Goal: Navigation & Orientation: Find specific page/section

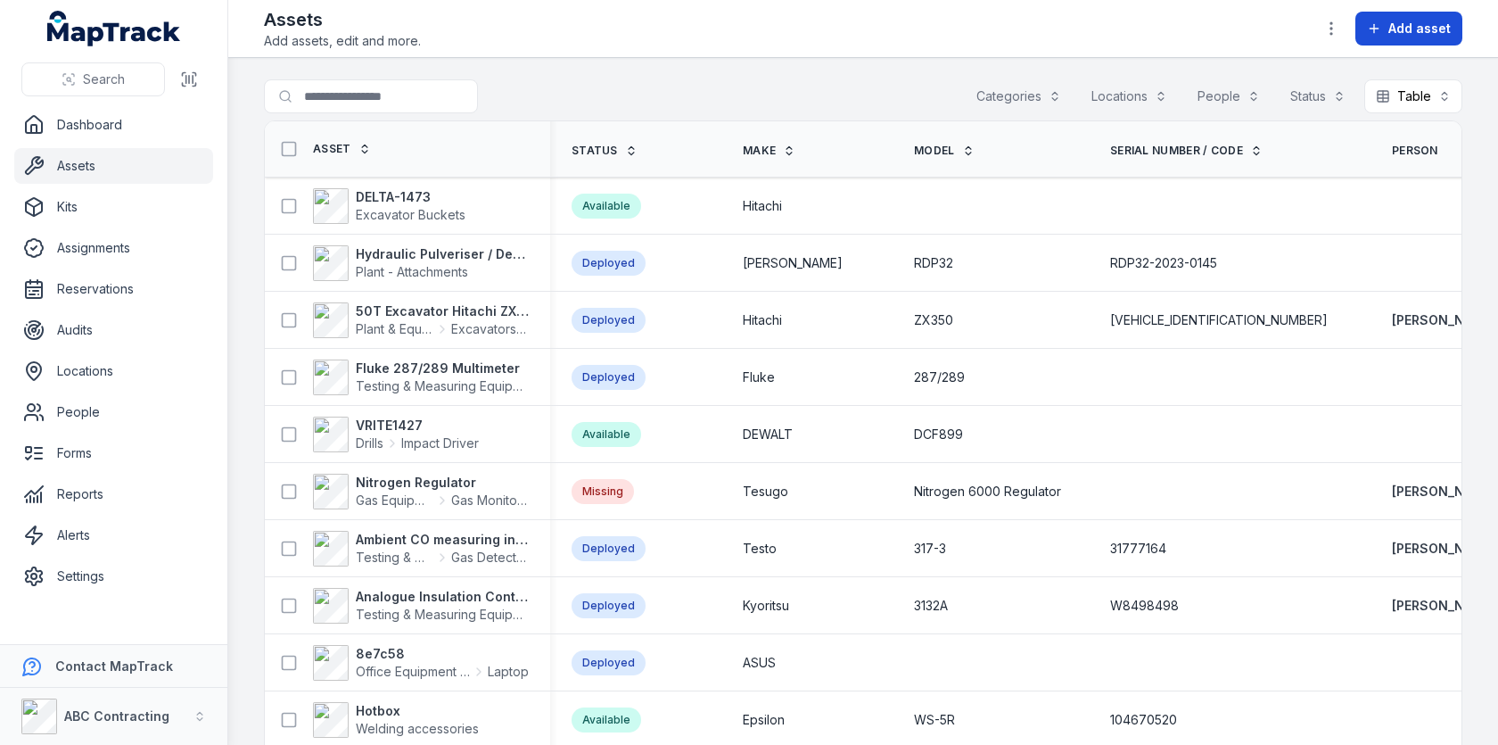
click at [1391, 23] on span "Add asset" at bounding box center [1420, 29] width 62 height 18
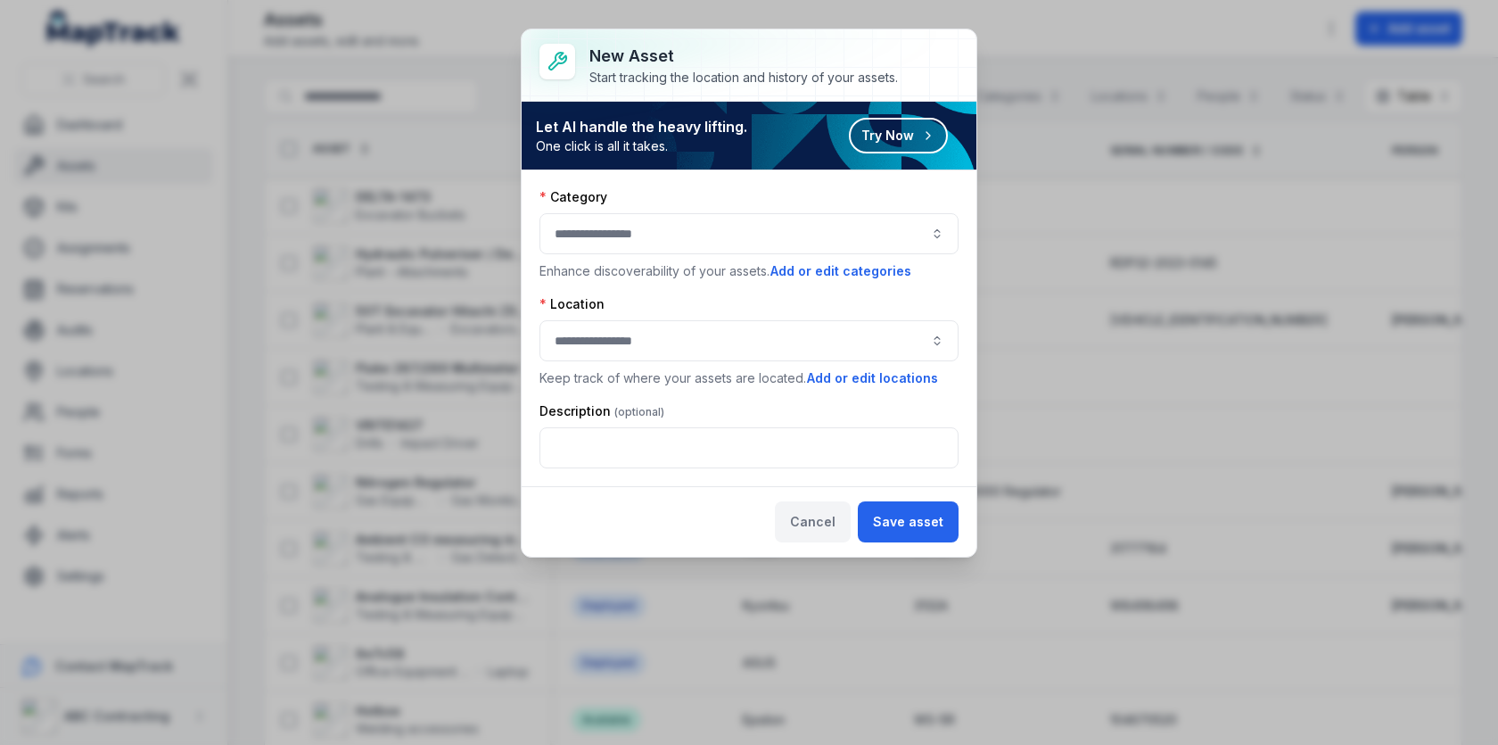
click at [829, 525] on button "Cancel" at bounding box center [813, 521] width 76 height 41
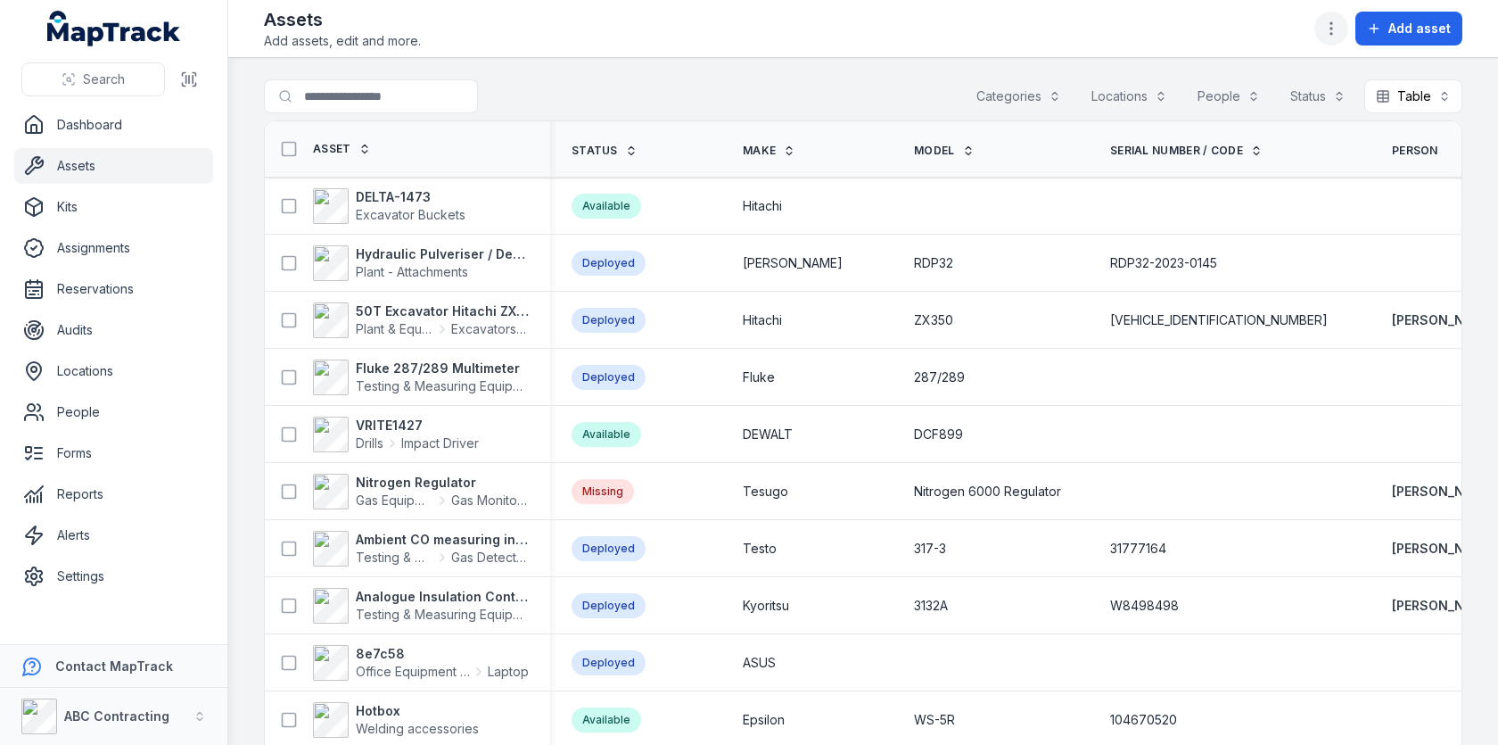
click at [1337, 20] on icon "button" at bounding box center [1332, 29] width 18 height 18
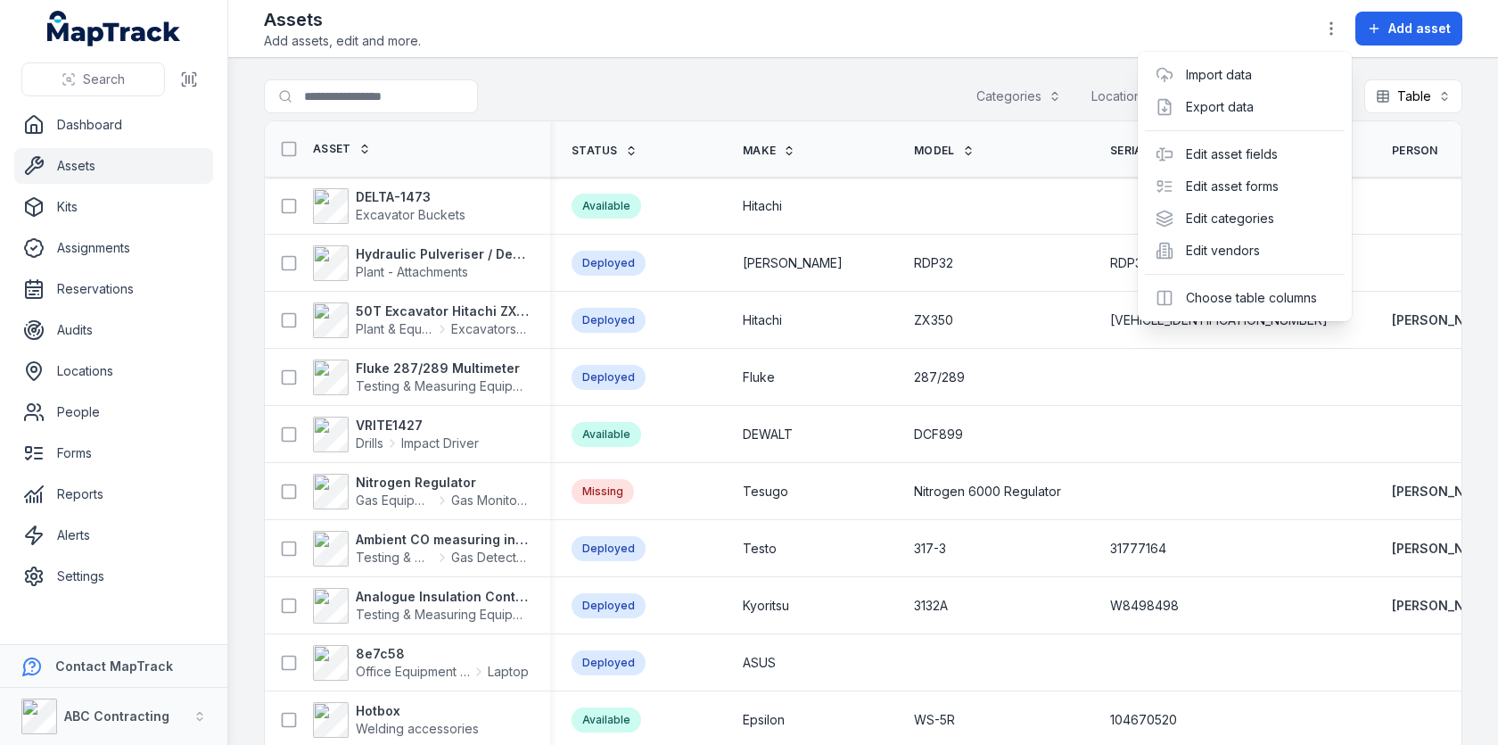
click at [1115, 31] on div "Assets Add assets, edit and more. Add asset" at bounding box center [863, 28] width 1199 height 43
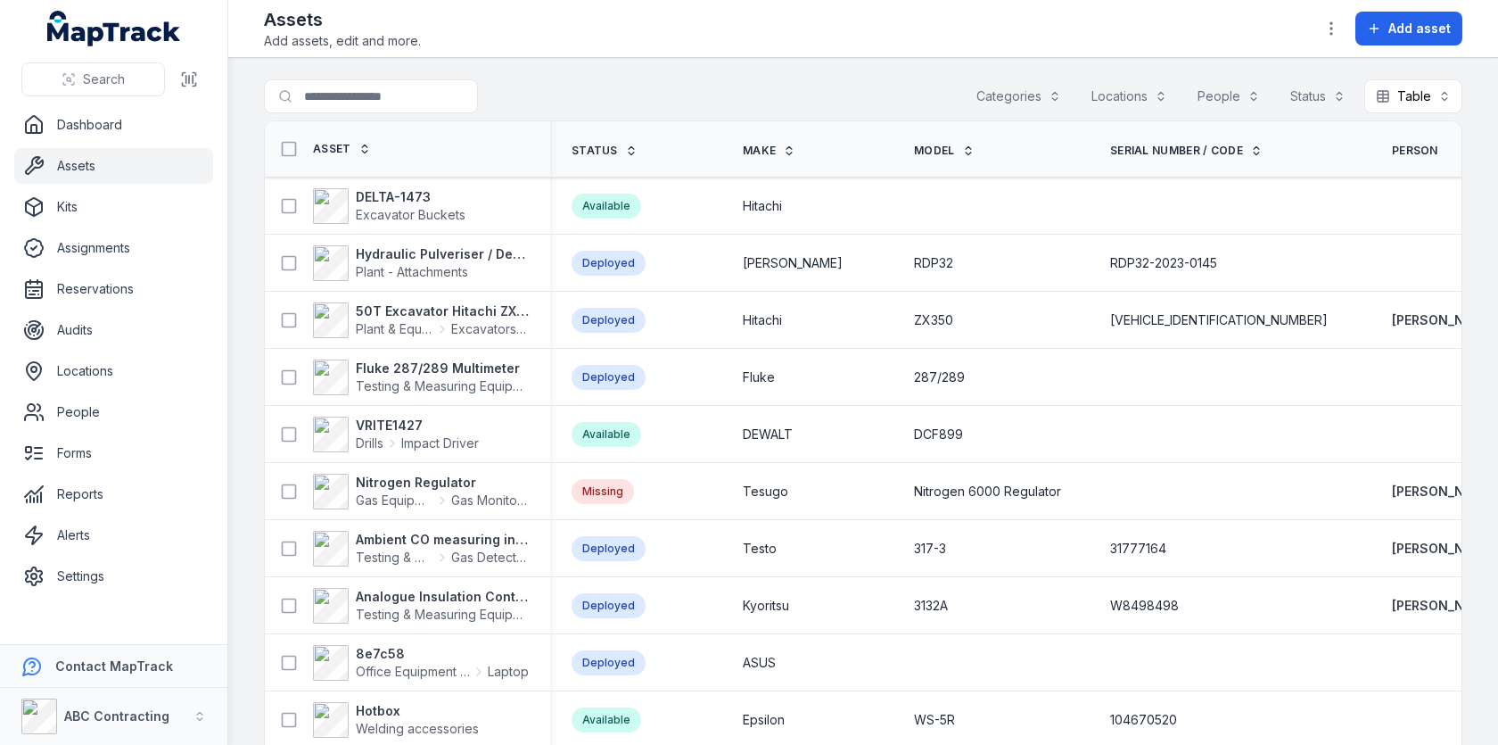
click at [1015, 96] on button "Categories" at bounding box center [1019, 96] width 108 height 34
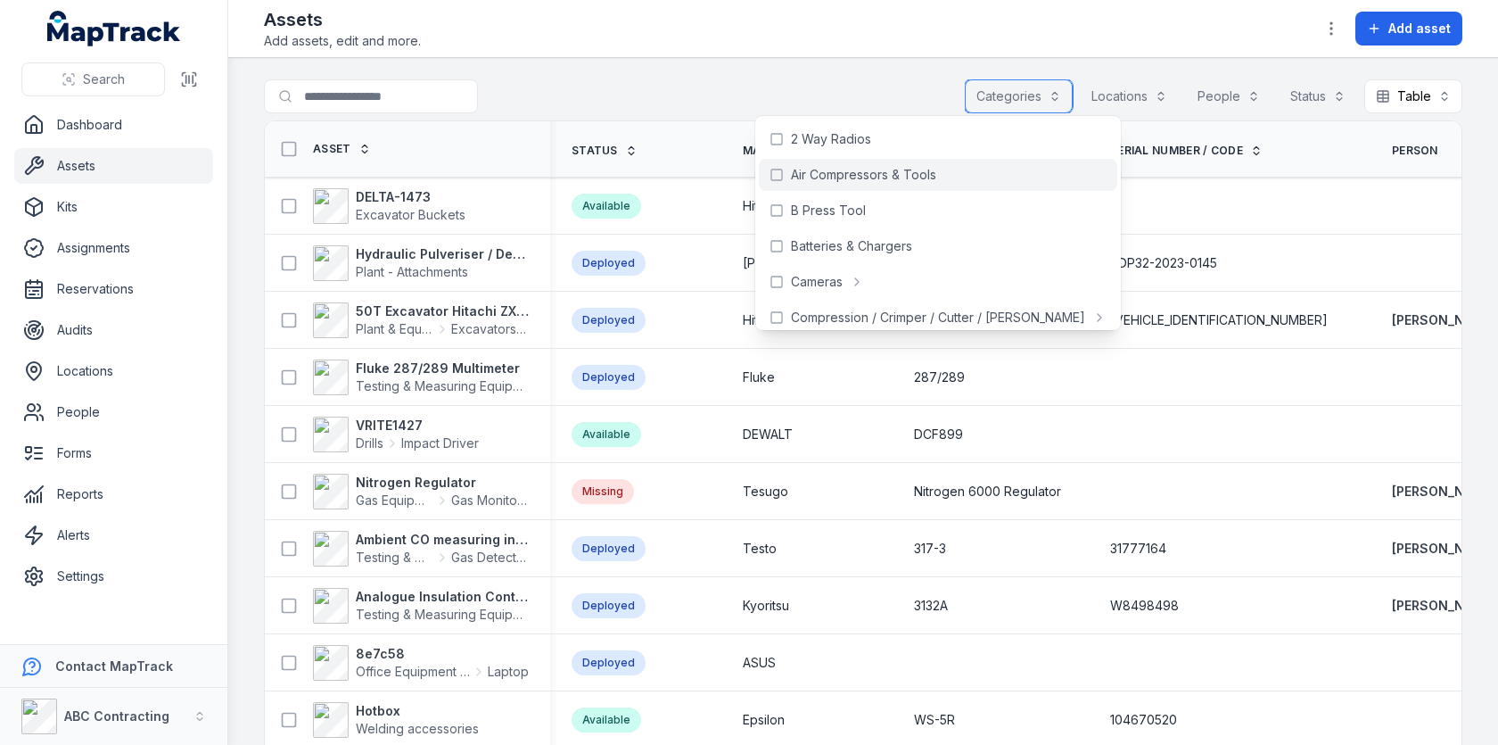
scroll to position [36, 0]
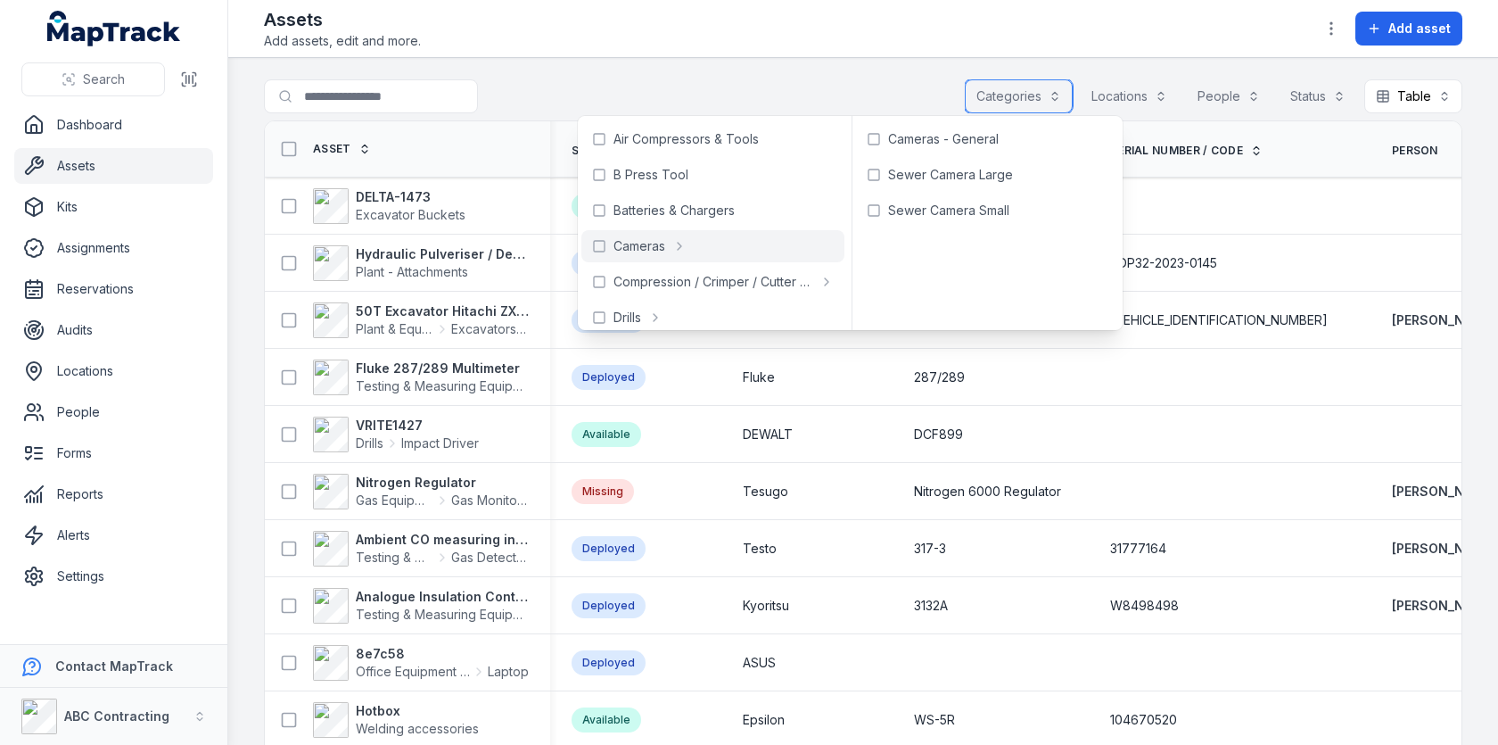
click at [1120, 93] on button "Locations" at bounding box center [1129, 96] width 99 height 34
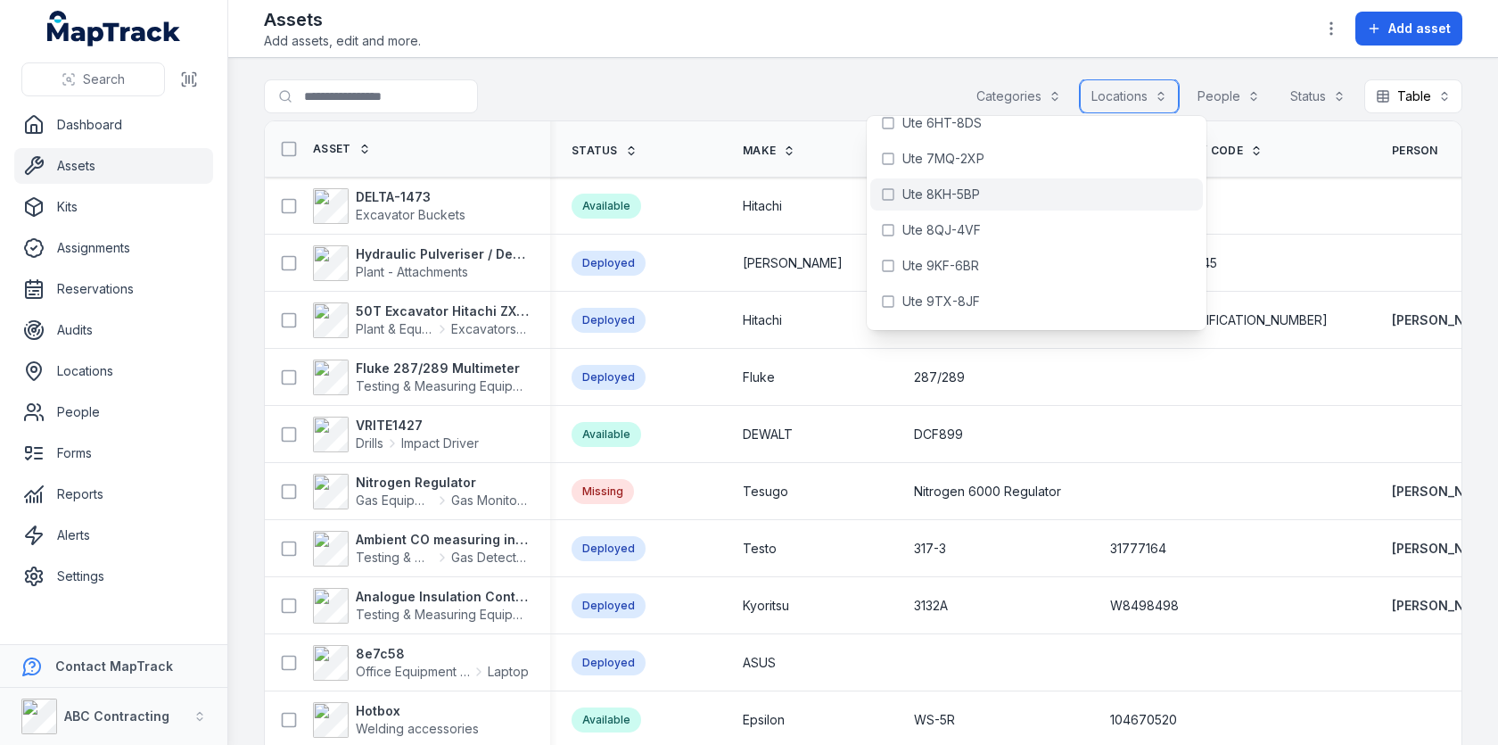
scroll to position [2208, 0]
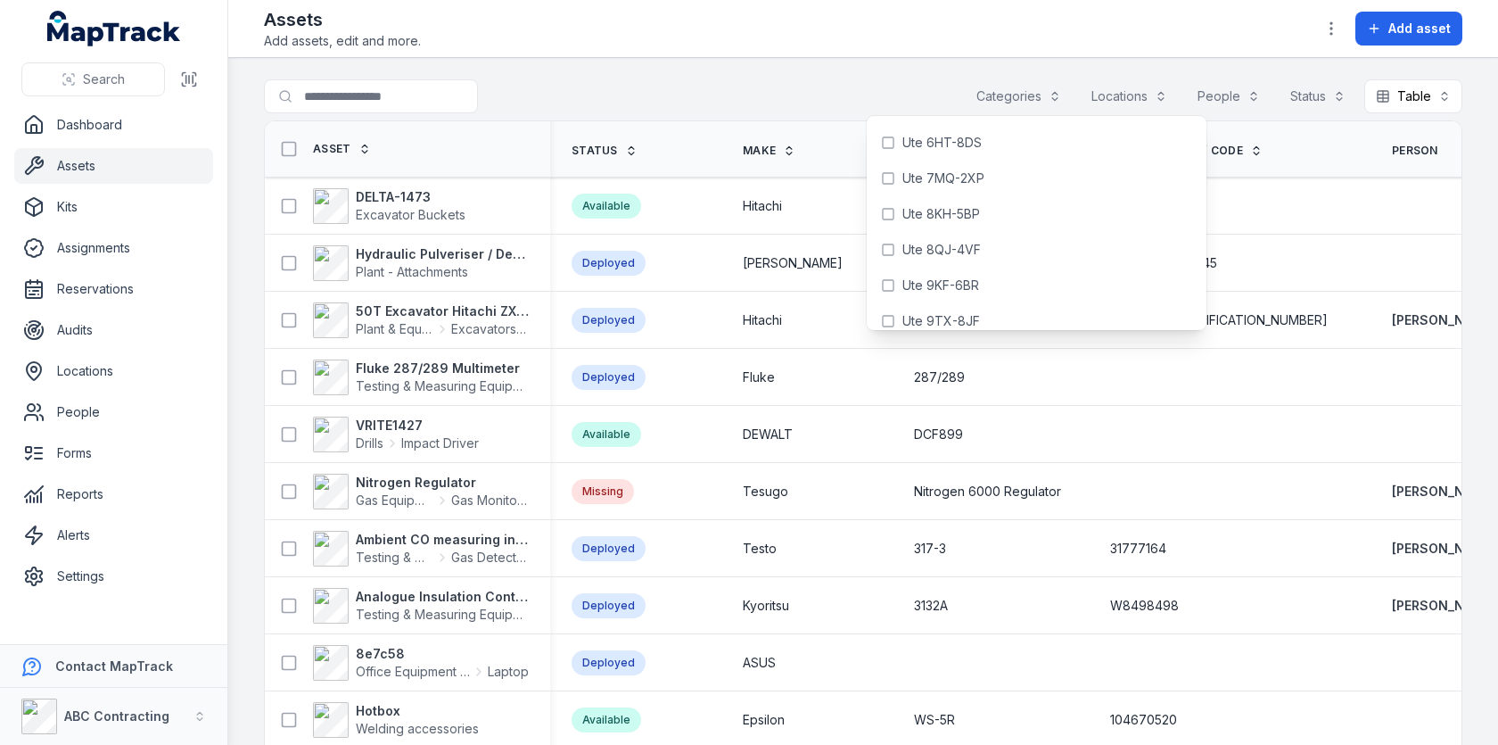
click at [897, 92] on div "Search for assets Categories Locations People Status Table *****" at bounding box center [863, 99] width 1199 height 41
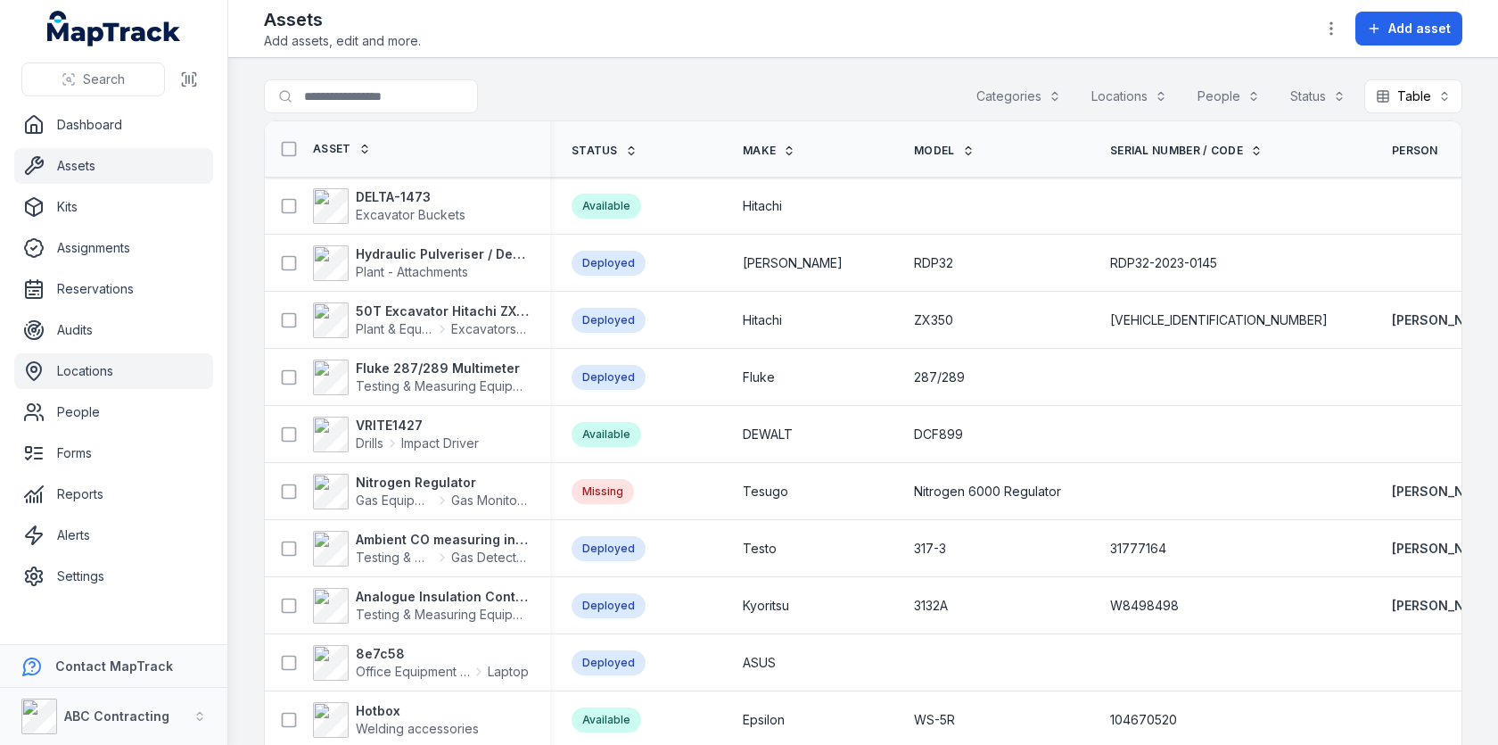
click at [117, 384] on link "Locations" at bounding box center [113, 371] width 199 height 36
click at [801, 85] on div "Search for assets Categories Locations People Status Table *****" at bounding box center [863, 99] width 1199 height 41
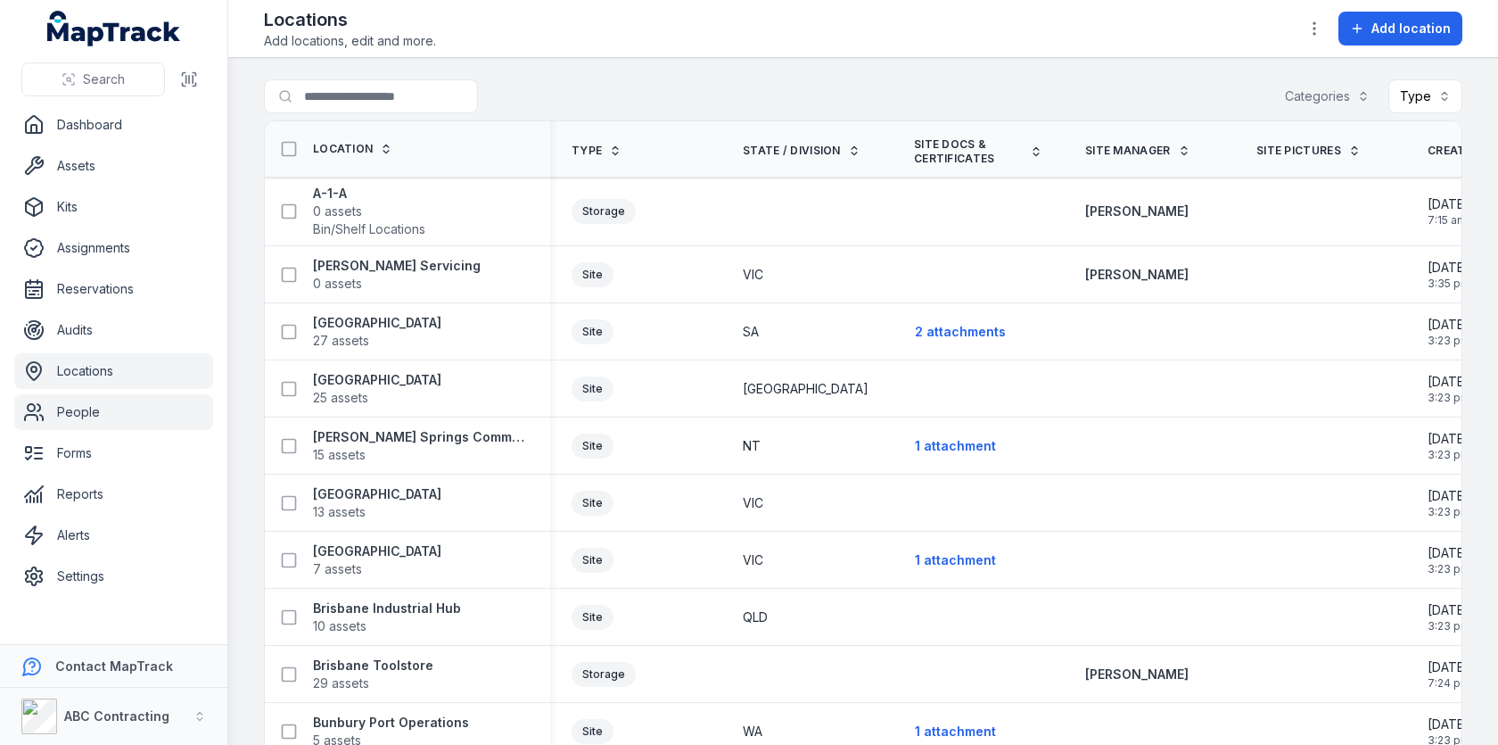
click at [137, 404] on link "People" at bounding box center [113, 412] width 199 height 36
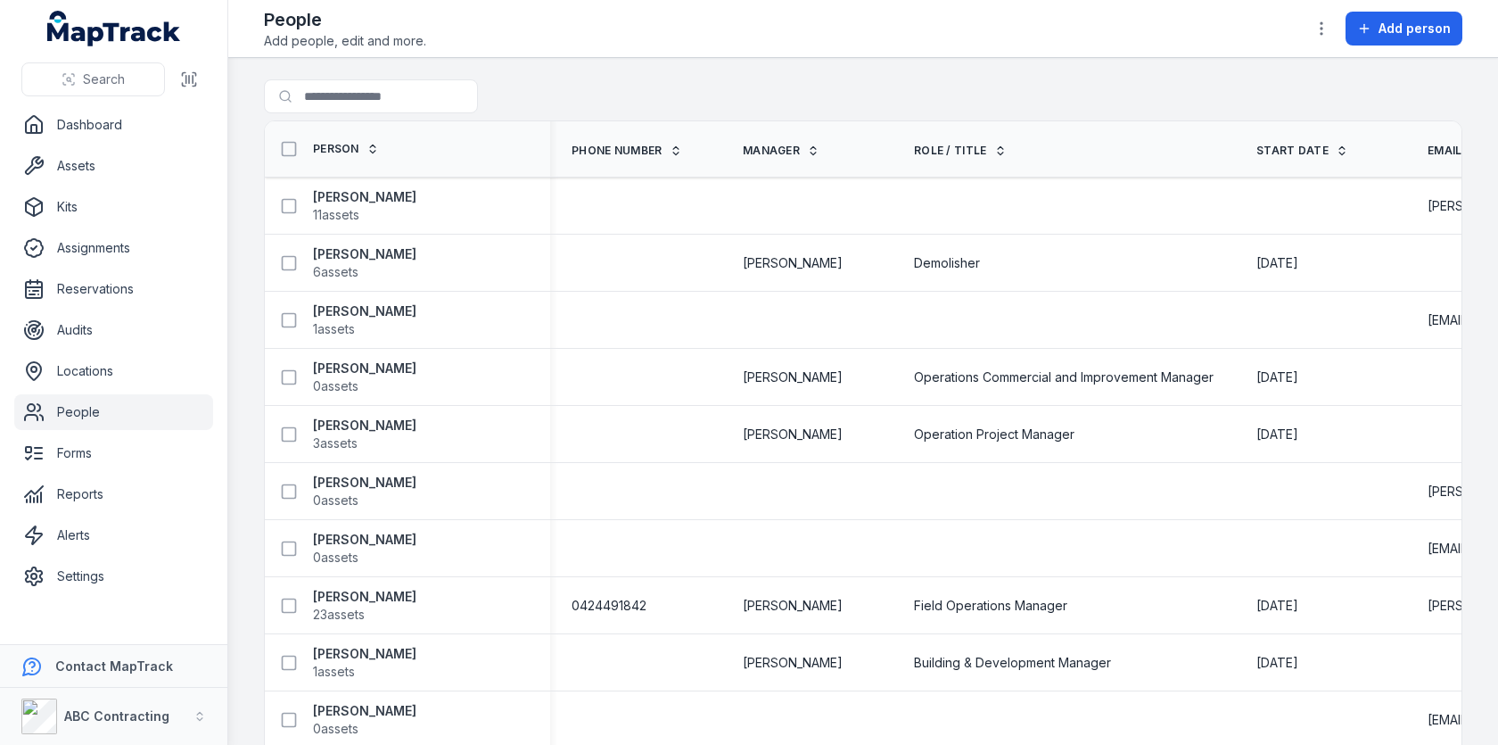
click at [111, 359] on link "Locations" at bounding box center [113, 371] width 199 height 36
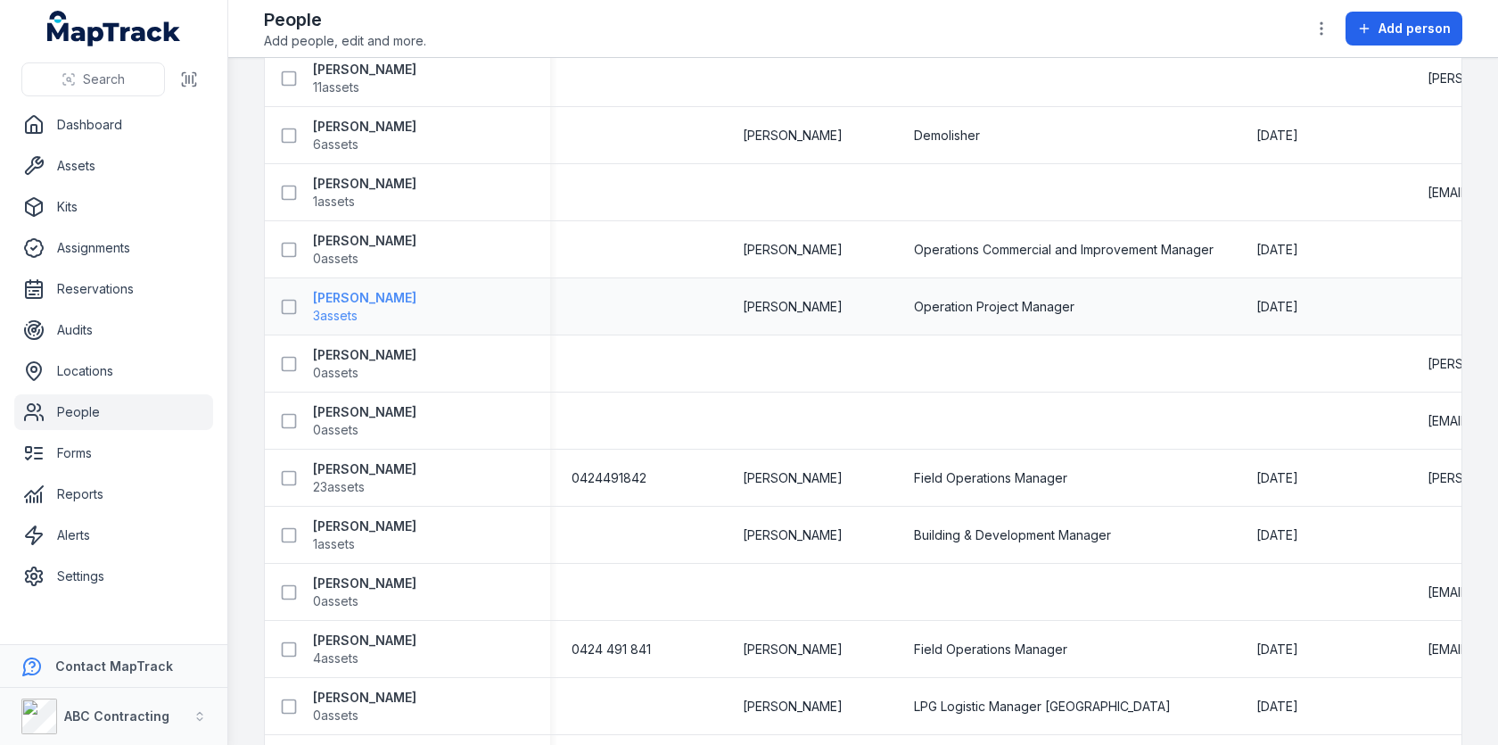
scroll to position [479, 0]
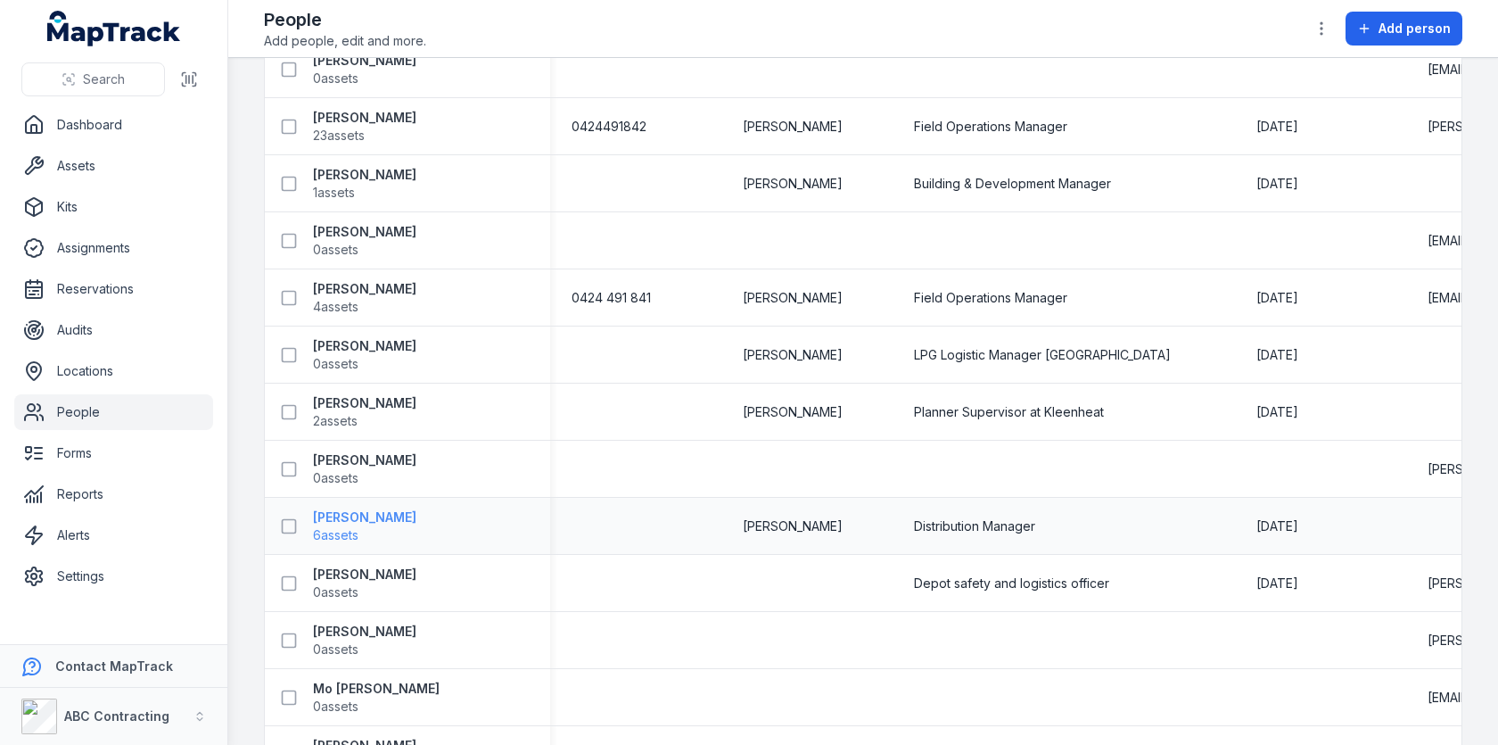
click at [355, 512] on strong "[PERSON_NAME]" at bounding box center [364, 517] width 103 height 18
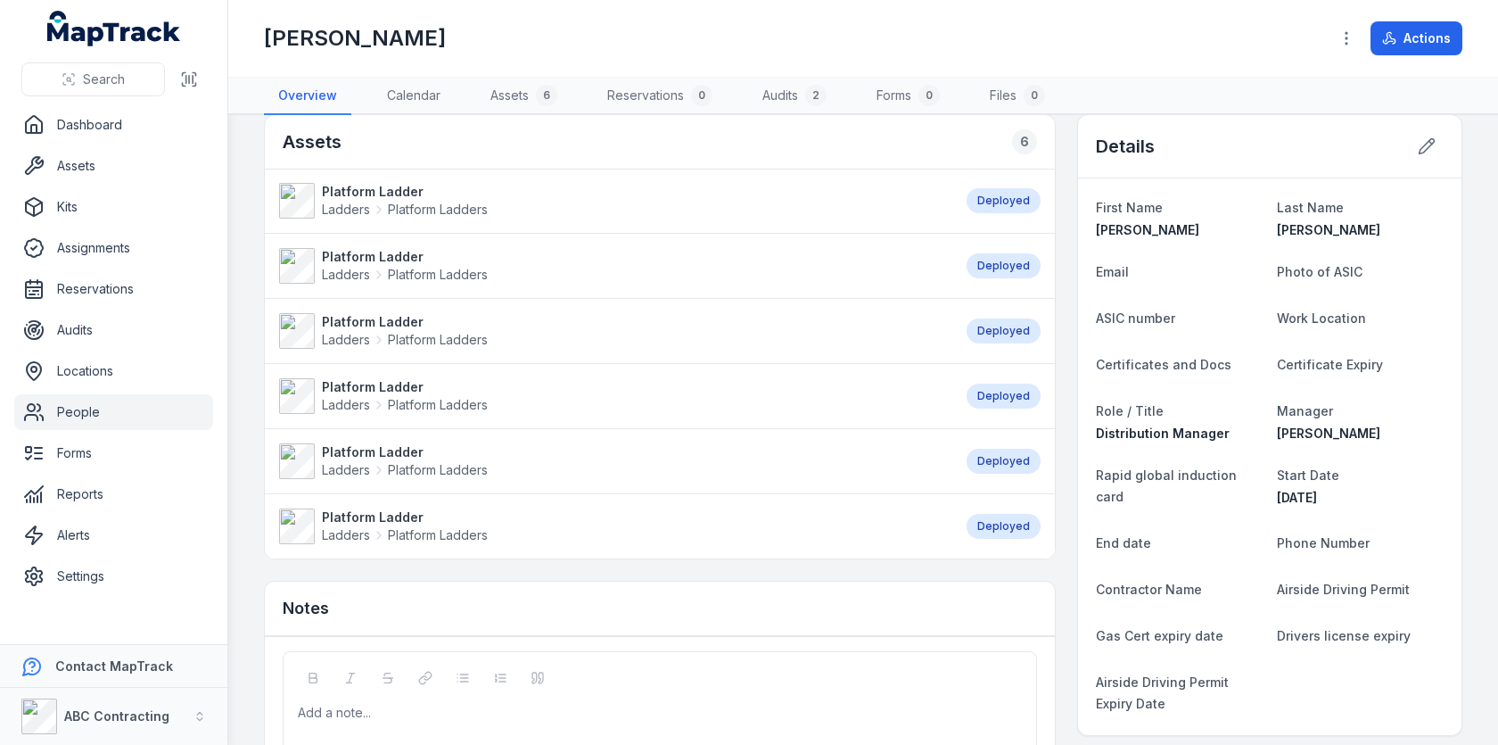
scroll to position [36, 0]
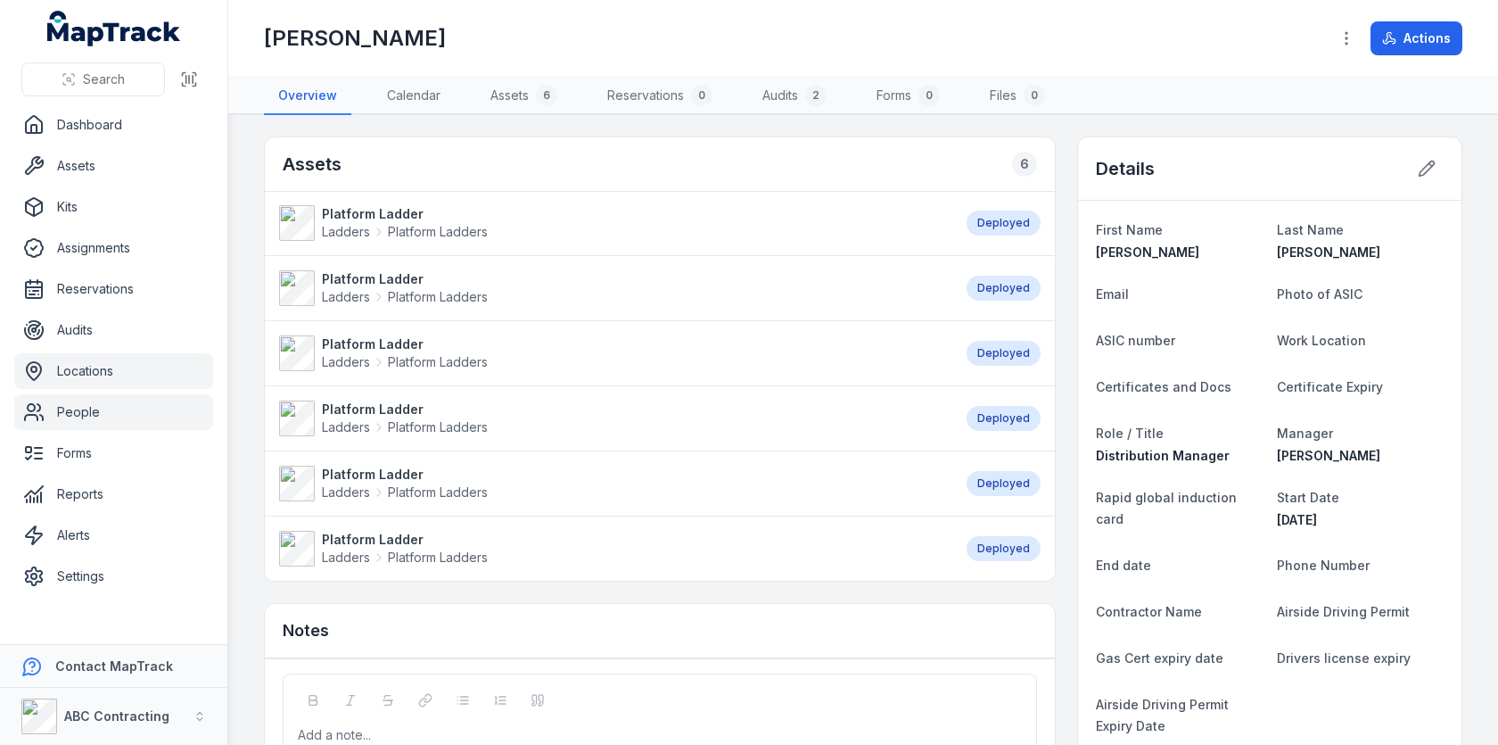
click at [119, 366] on link "Locations" at bounding box center [113, 371] width 199 height 36
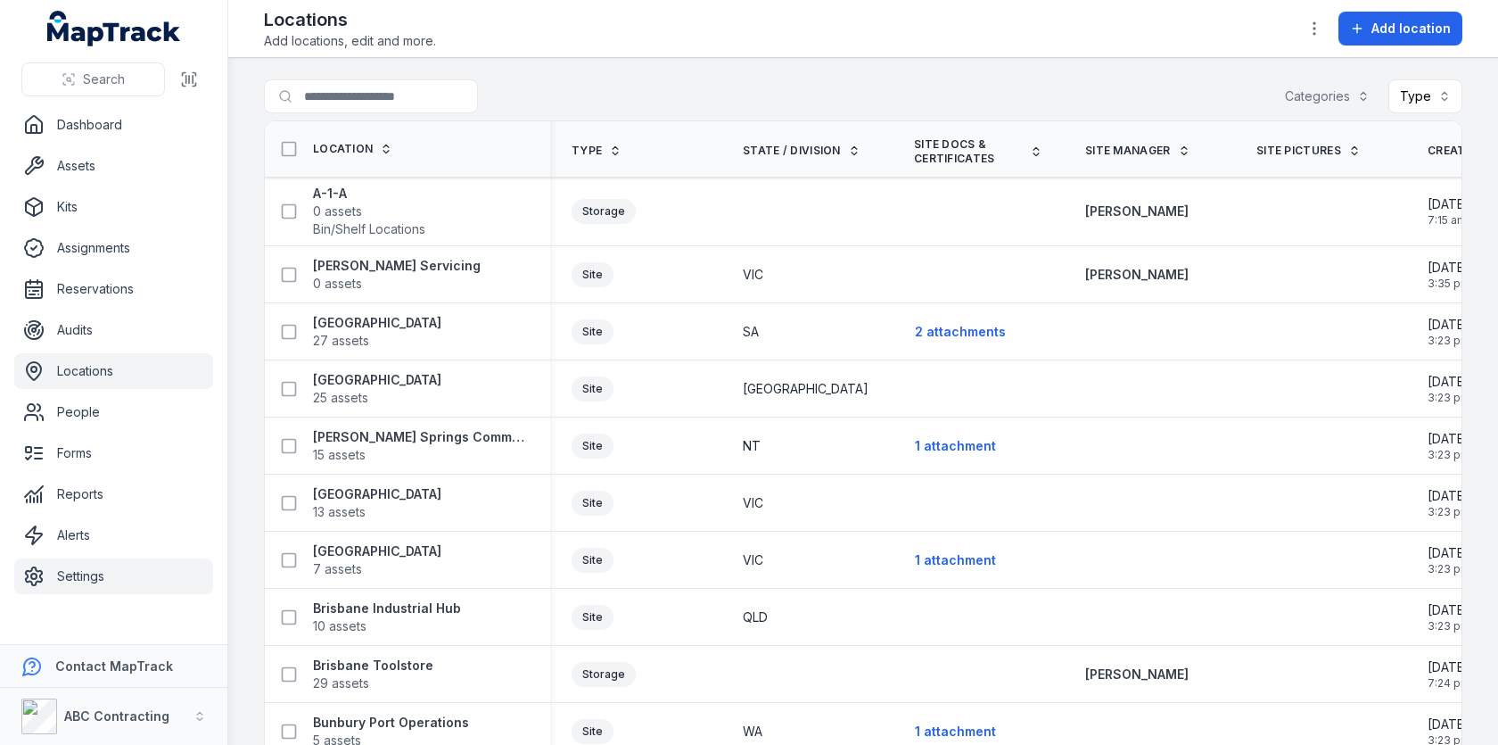
click at [105, 571] on link "Settings" at bounding box center [113, 576] width 199 height 36
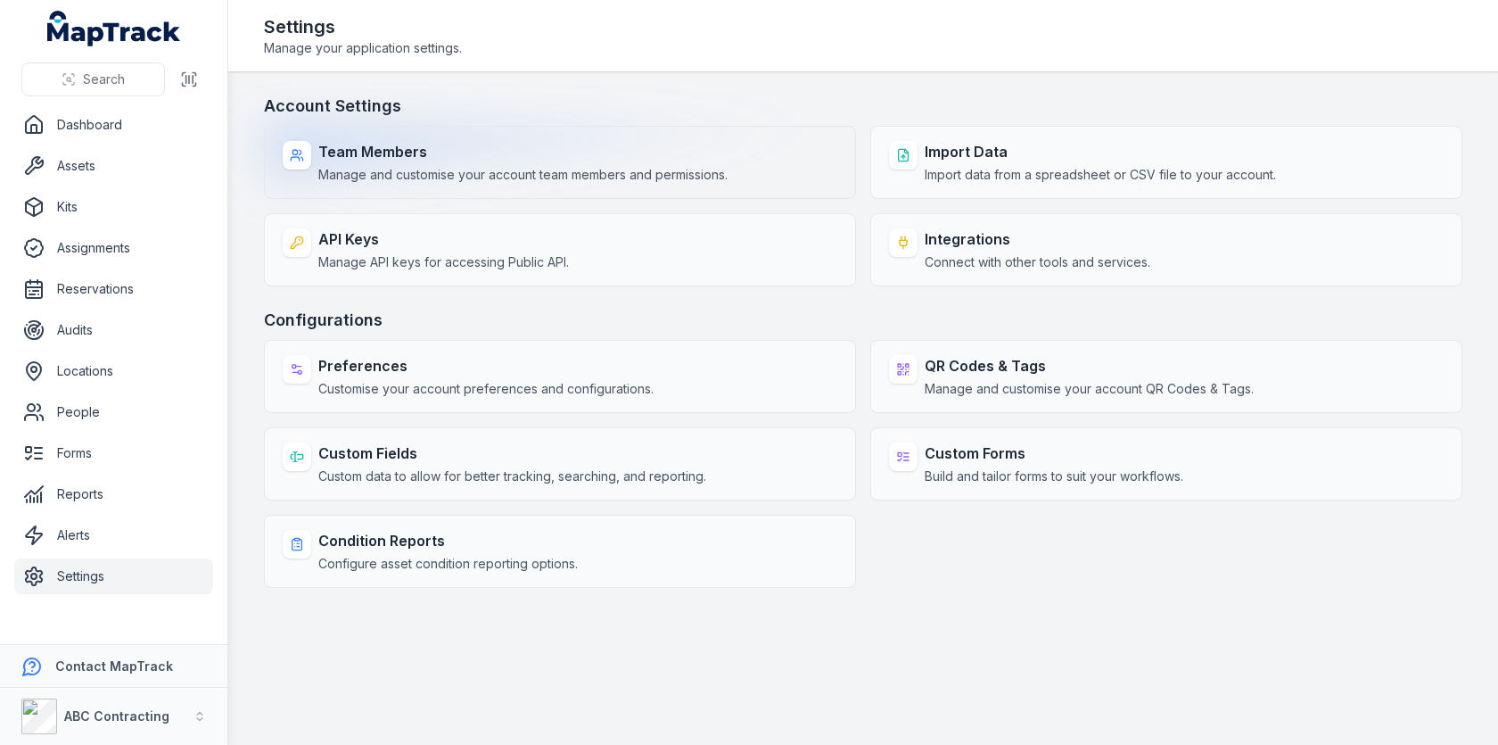
click at [543, 163] on div "Team Members Manage and customise your account team members and permissions." at bounding box center [522, 162] width 409 height 43
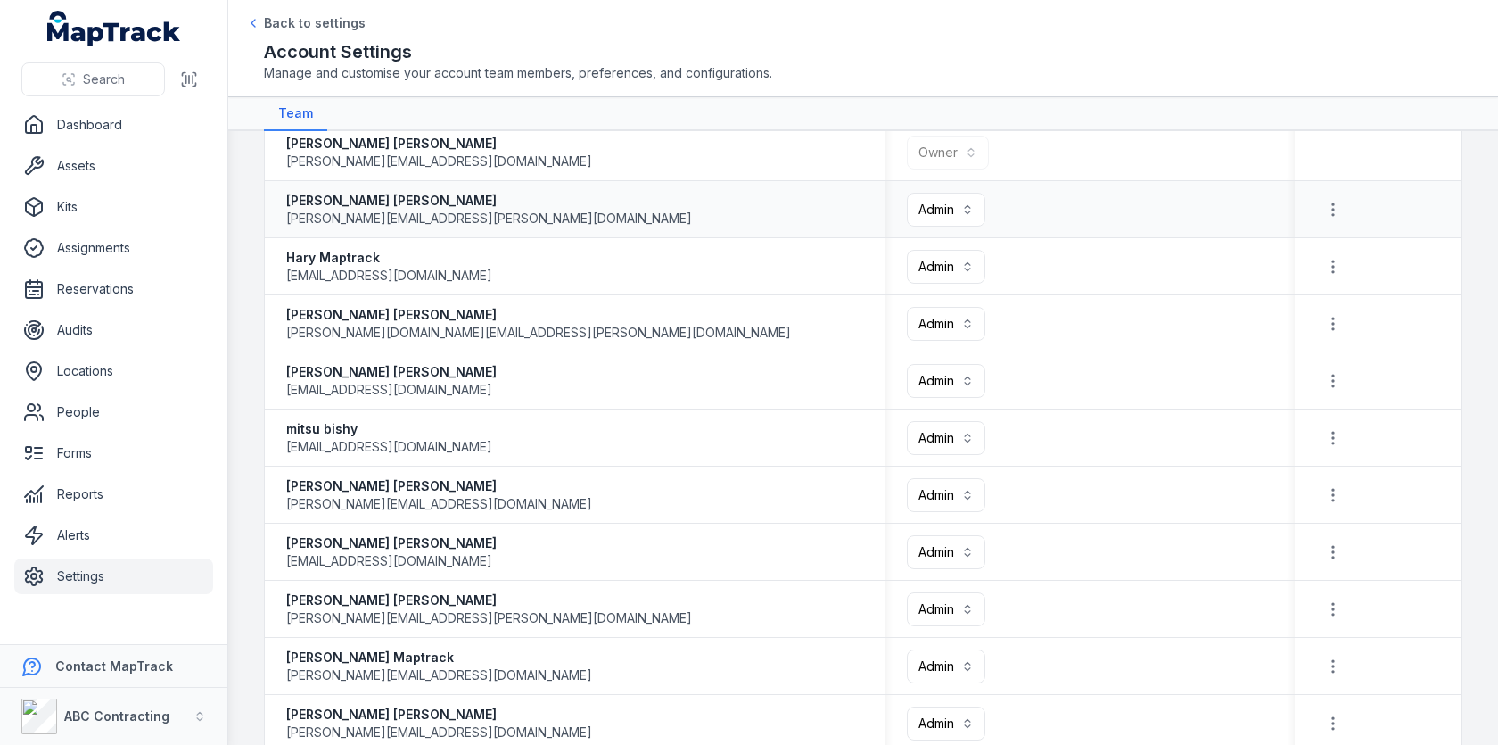
scroll to position [264, 0]
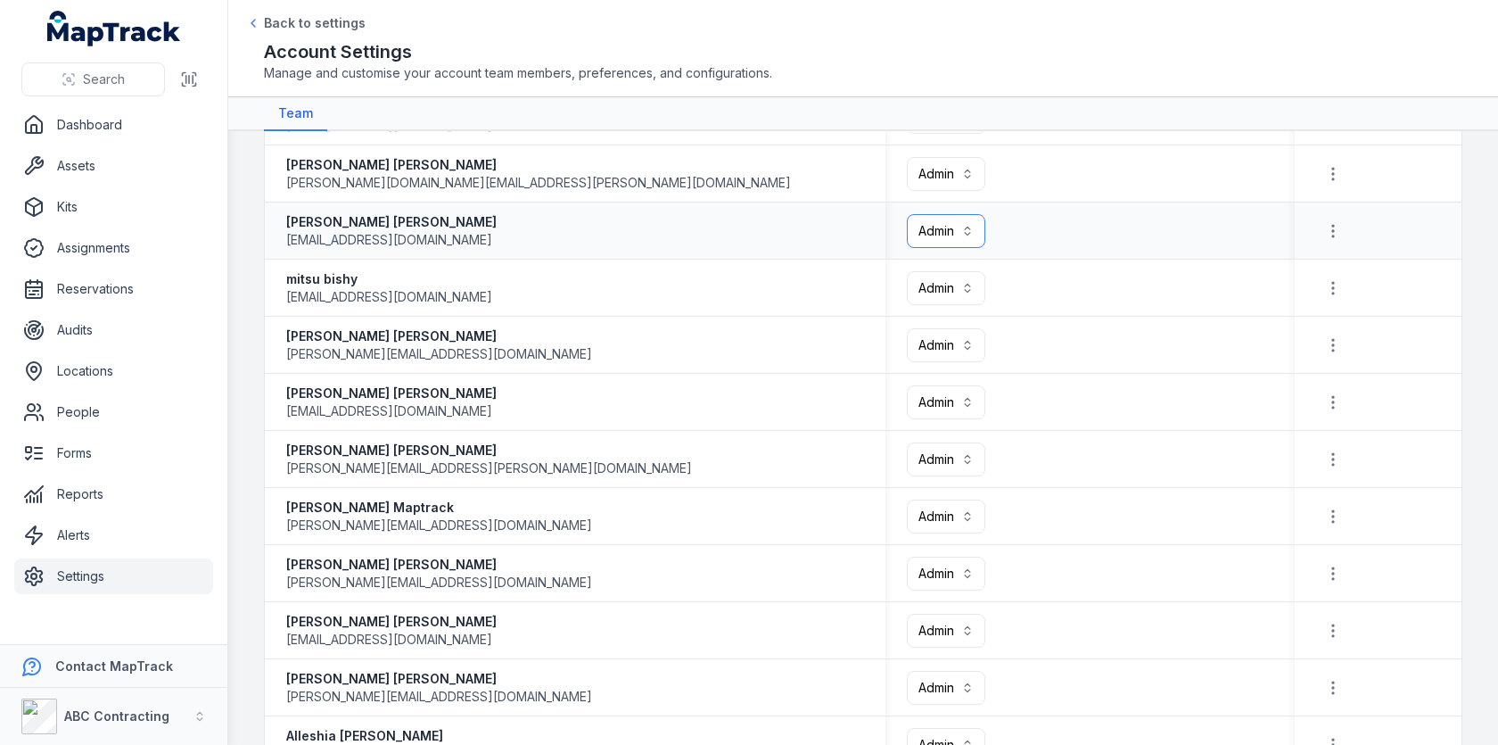
click at [933, 231] on button "Admin *****" at bounding box center [946, 231] width 78 height 34
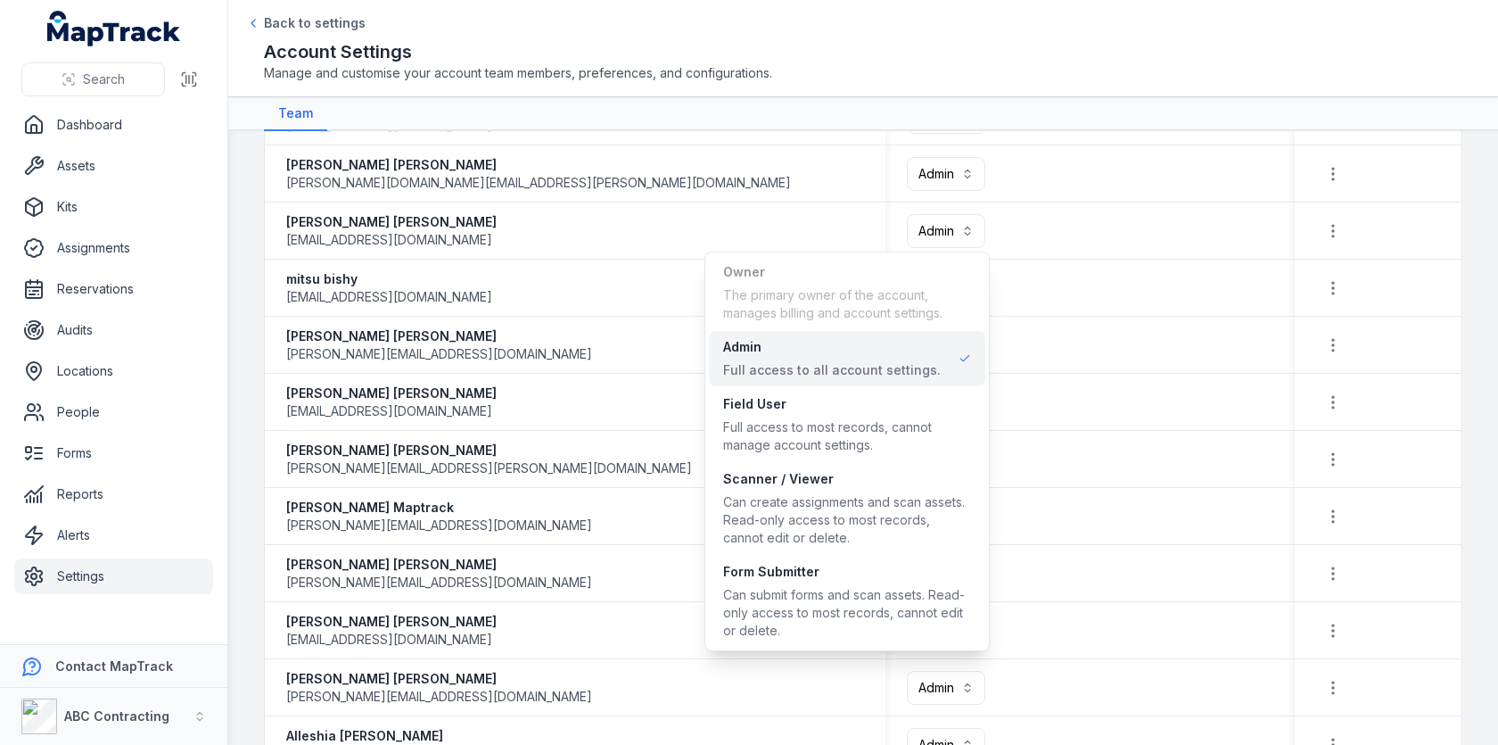
scroll to position [0, 0]
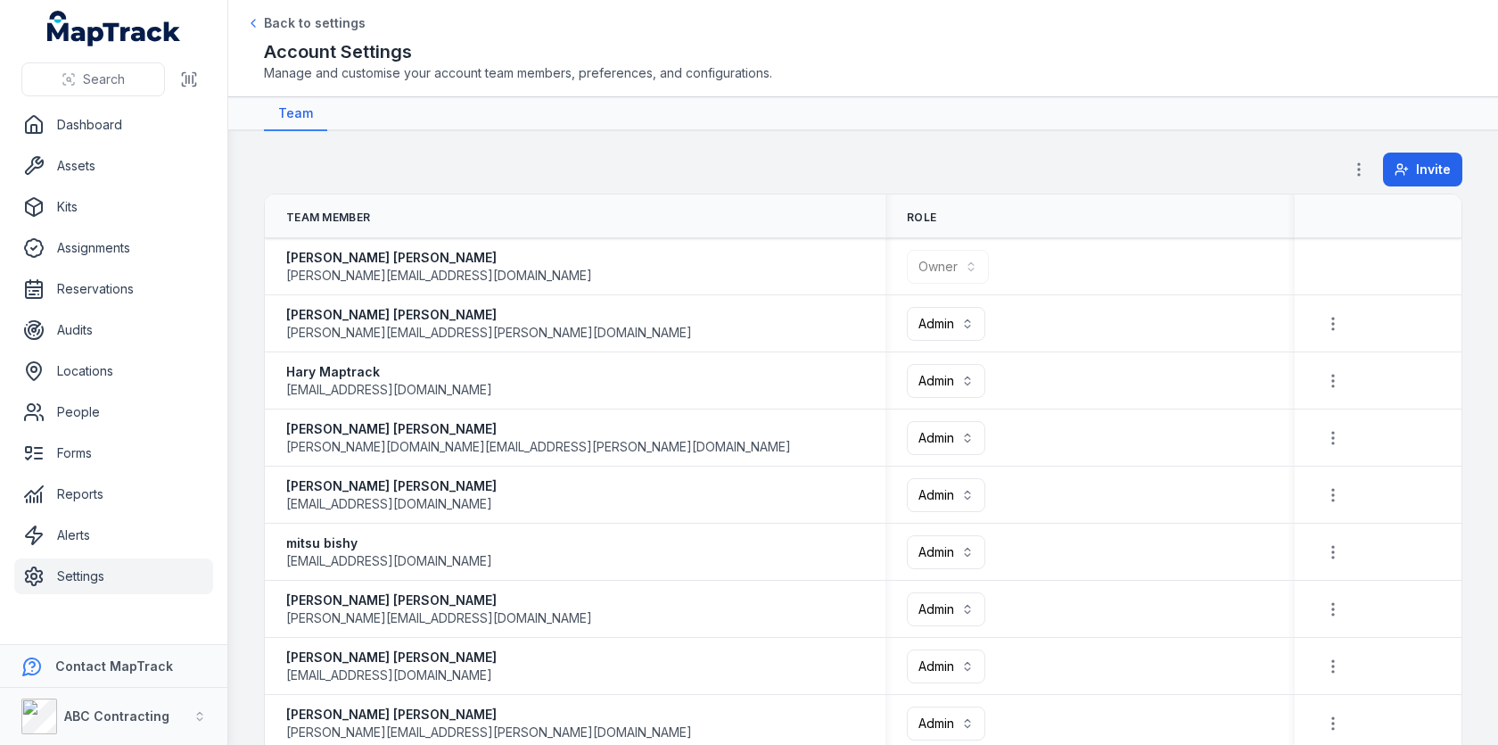
click at [1356, 174] on icon "button" at bounding box center [1359, 170] width 18 height 18
click at [1306, 209] on div "Permissions" at bounding box center [1272, 215] width 200 height 32
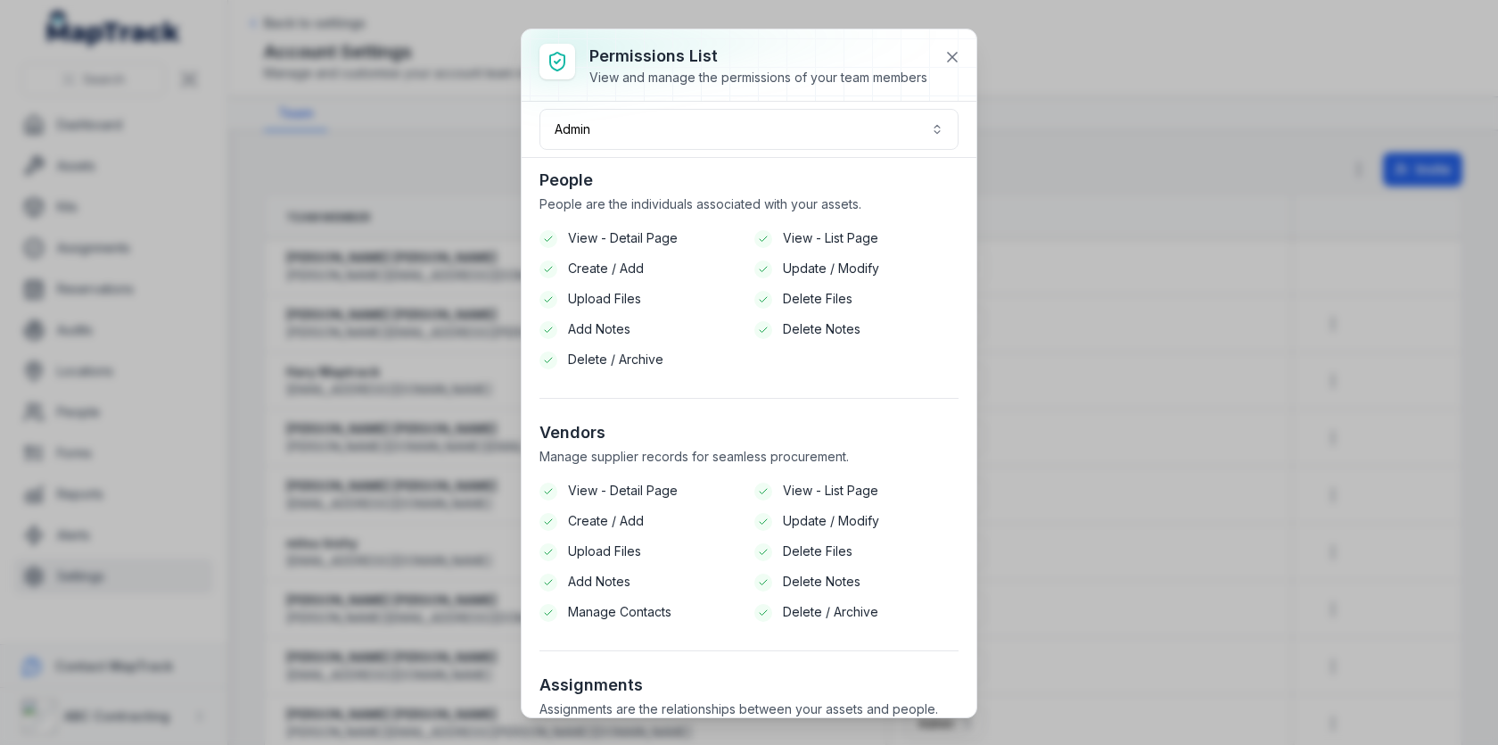
scroll to position [1661, 0]
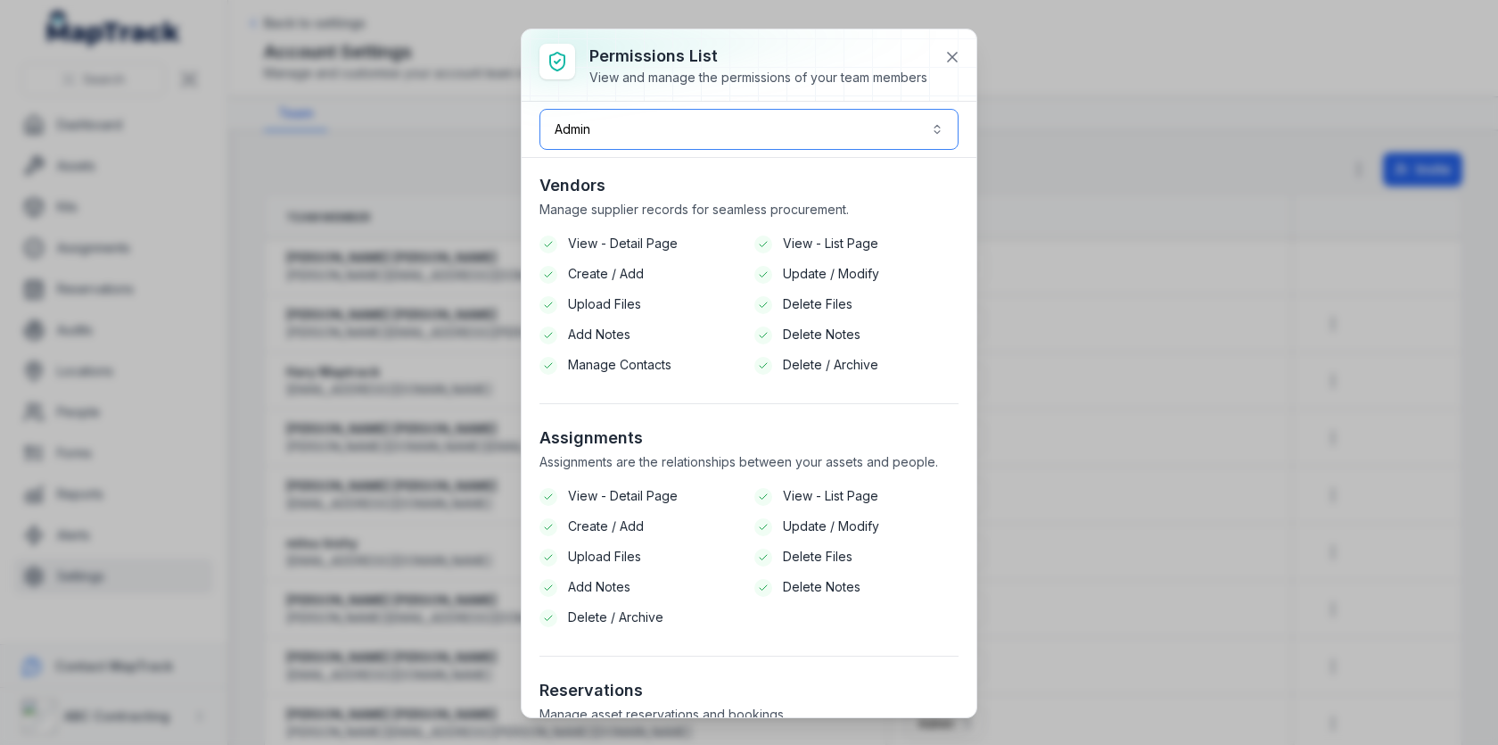
click at [878, 111] on button "Admin *****" at bounding box center [749, 129] width 419 height 41
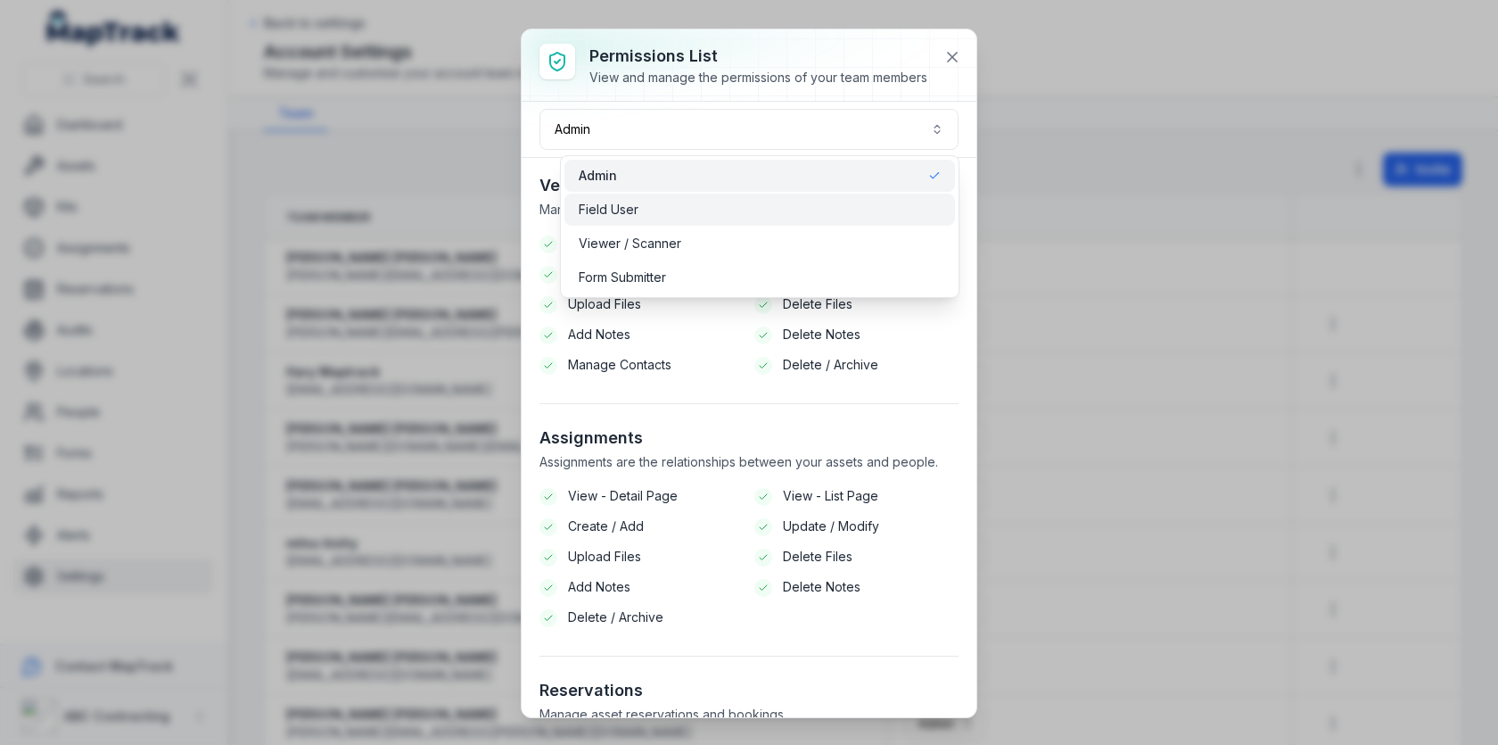
click at [819, 201] on div "Field User" at bounding box center [759, 210] width 361 height 18
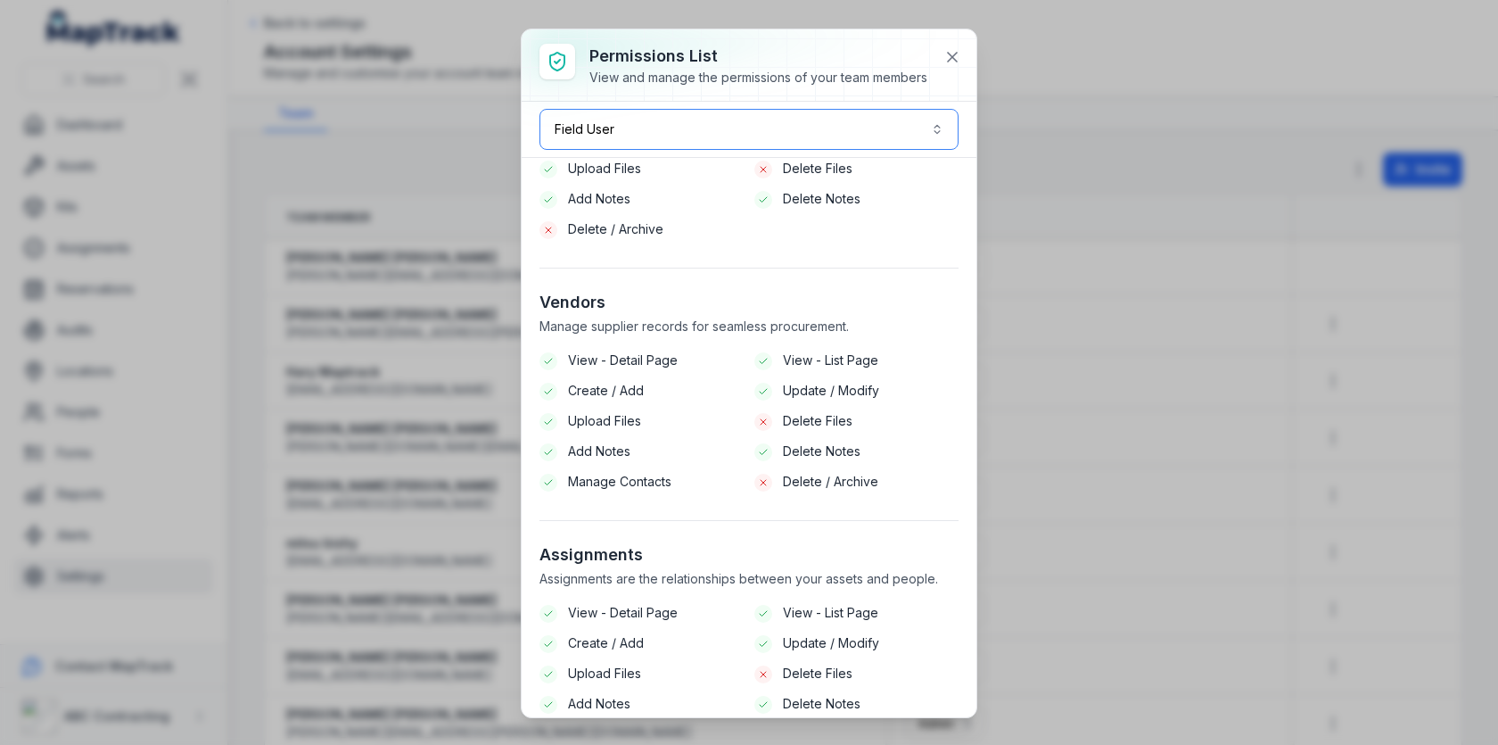
scroll to position [1499, 0]
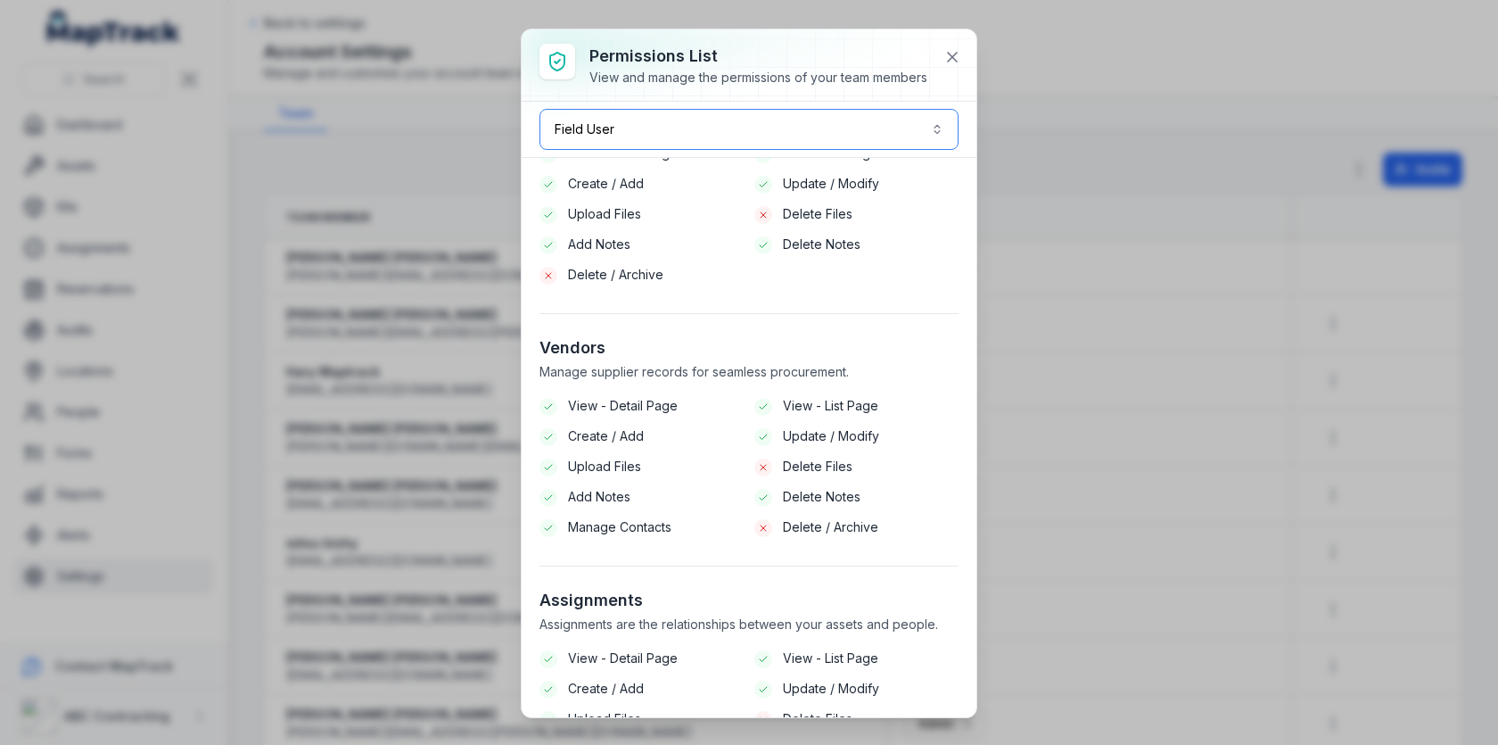
click at [862, 124] on button "Field User ******" at bounding box center [749, 129] width 419 height 41
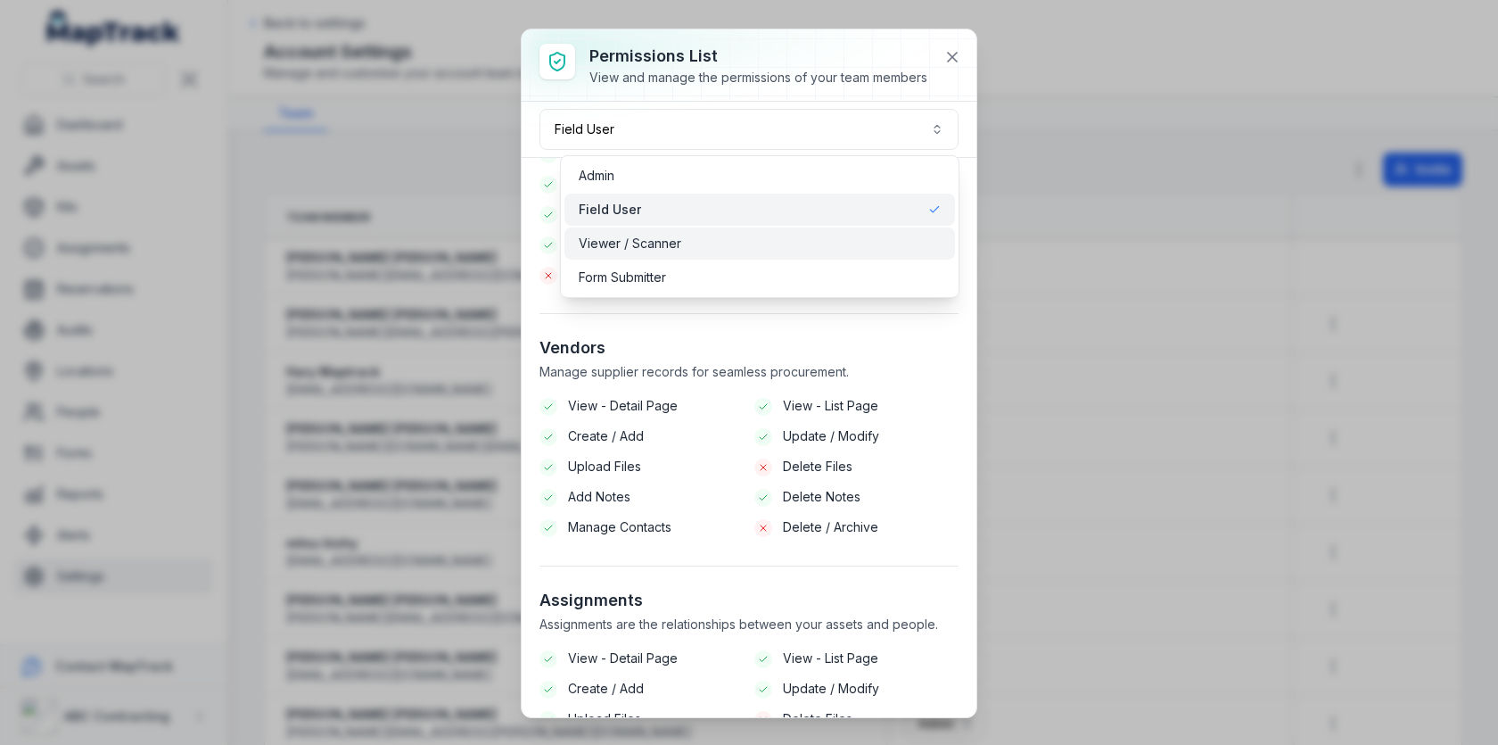
click at [799, 251] on div "Viewer / Scanner" at bounding box center [759, 244] width 361 height 18
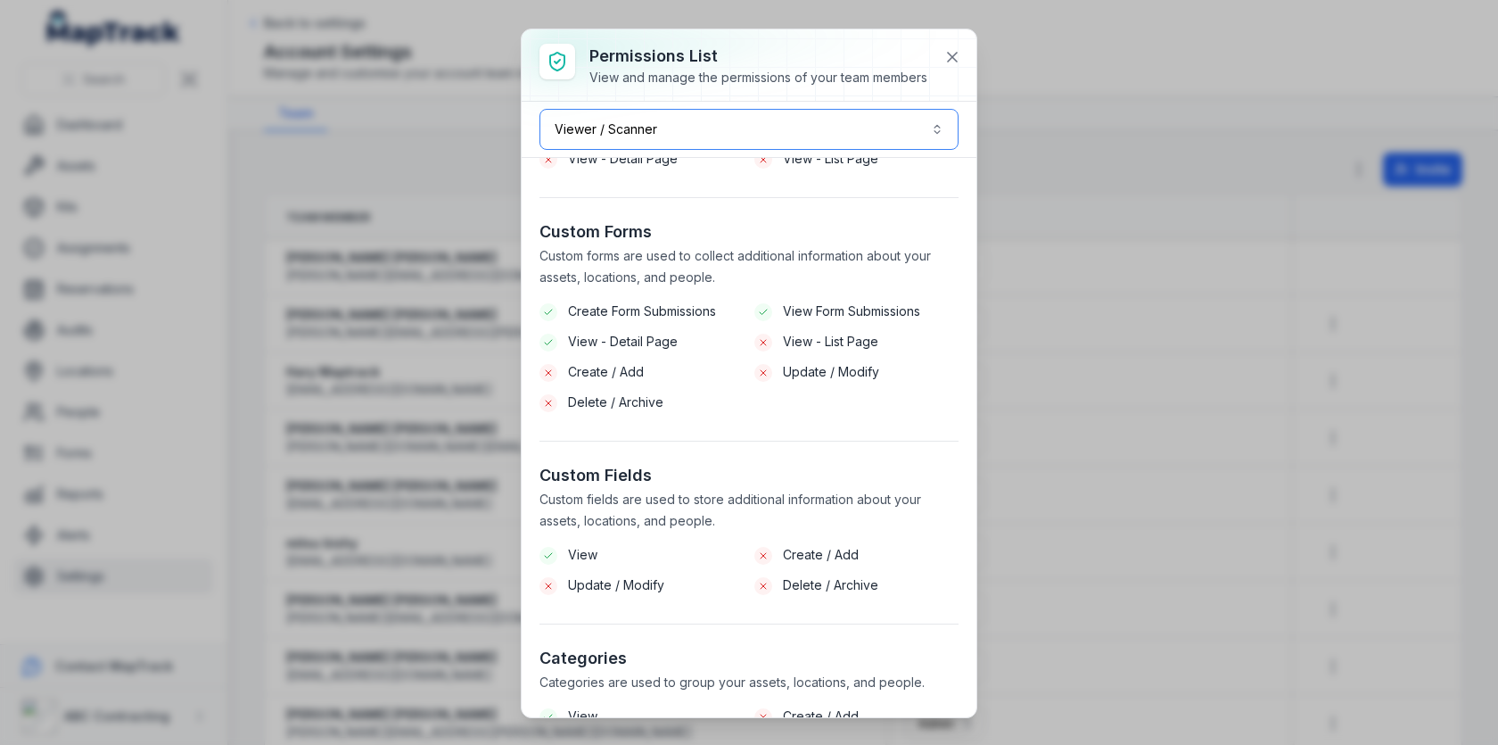
scroll to position [0, 0]
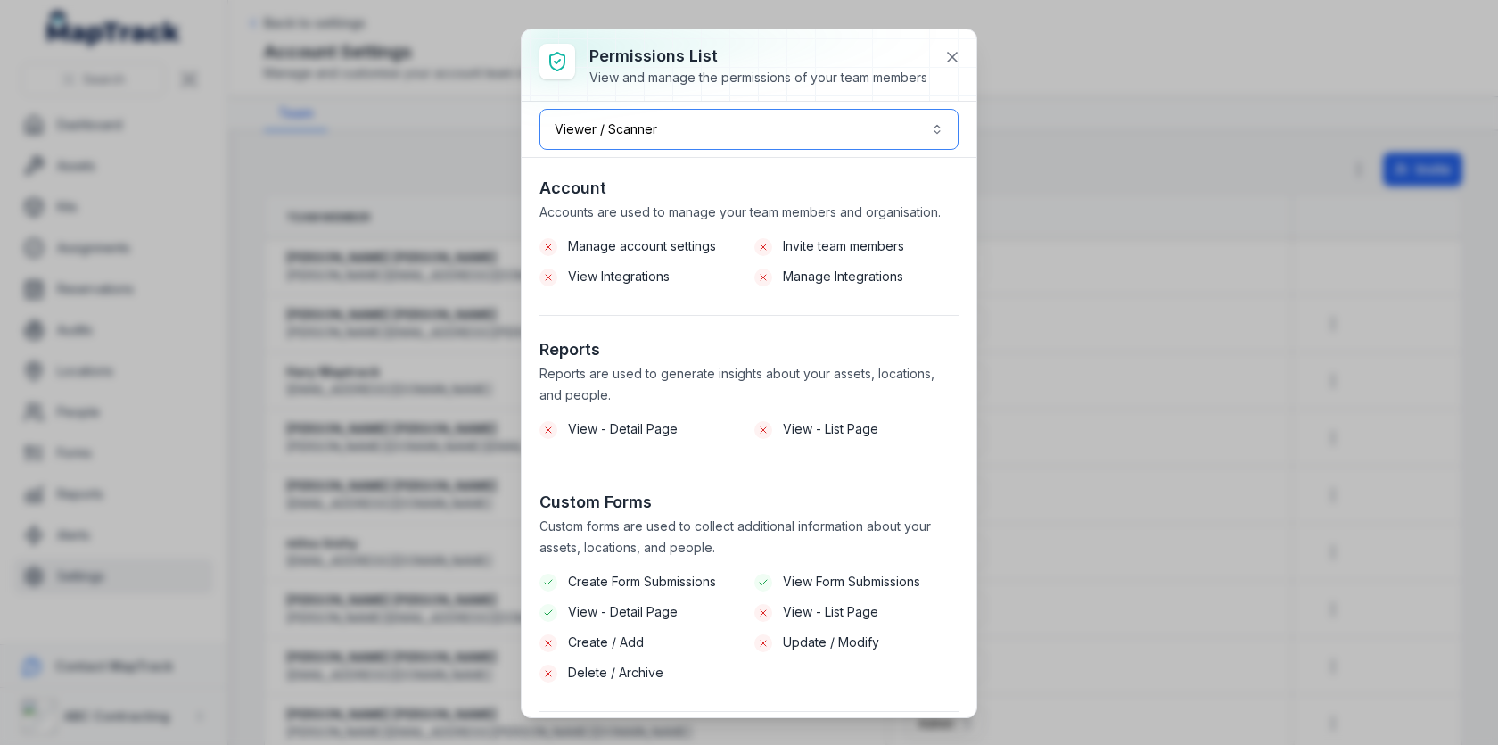
click at [828, 144] on button "Viewer / Scanner *******" at bounding box center [749, 129] width 419 height 41
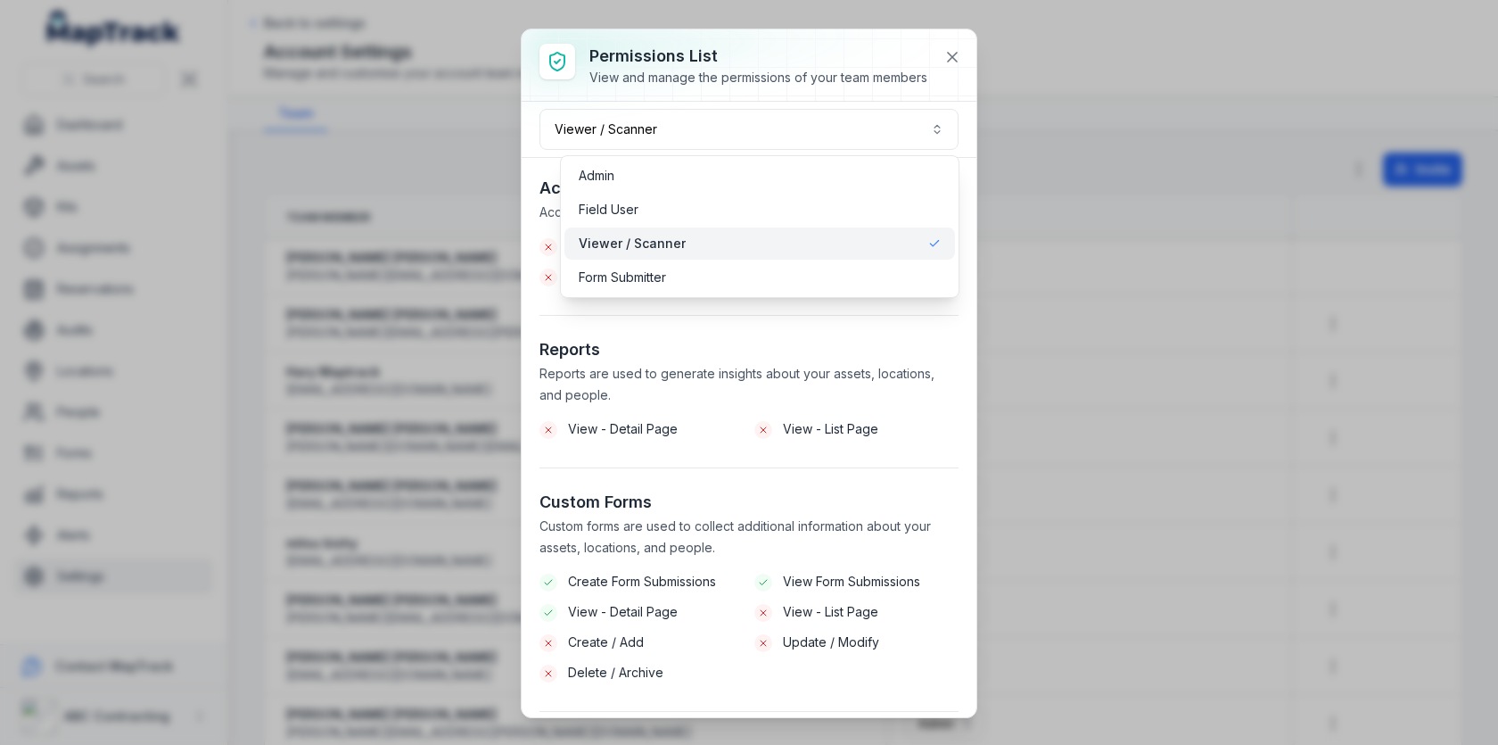
click at [956, 55] on div "Permissions List View and manage the permissions of your team members Viewer / …" at bounding box center [749, 373] width 455 height 688
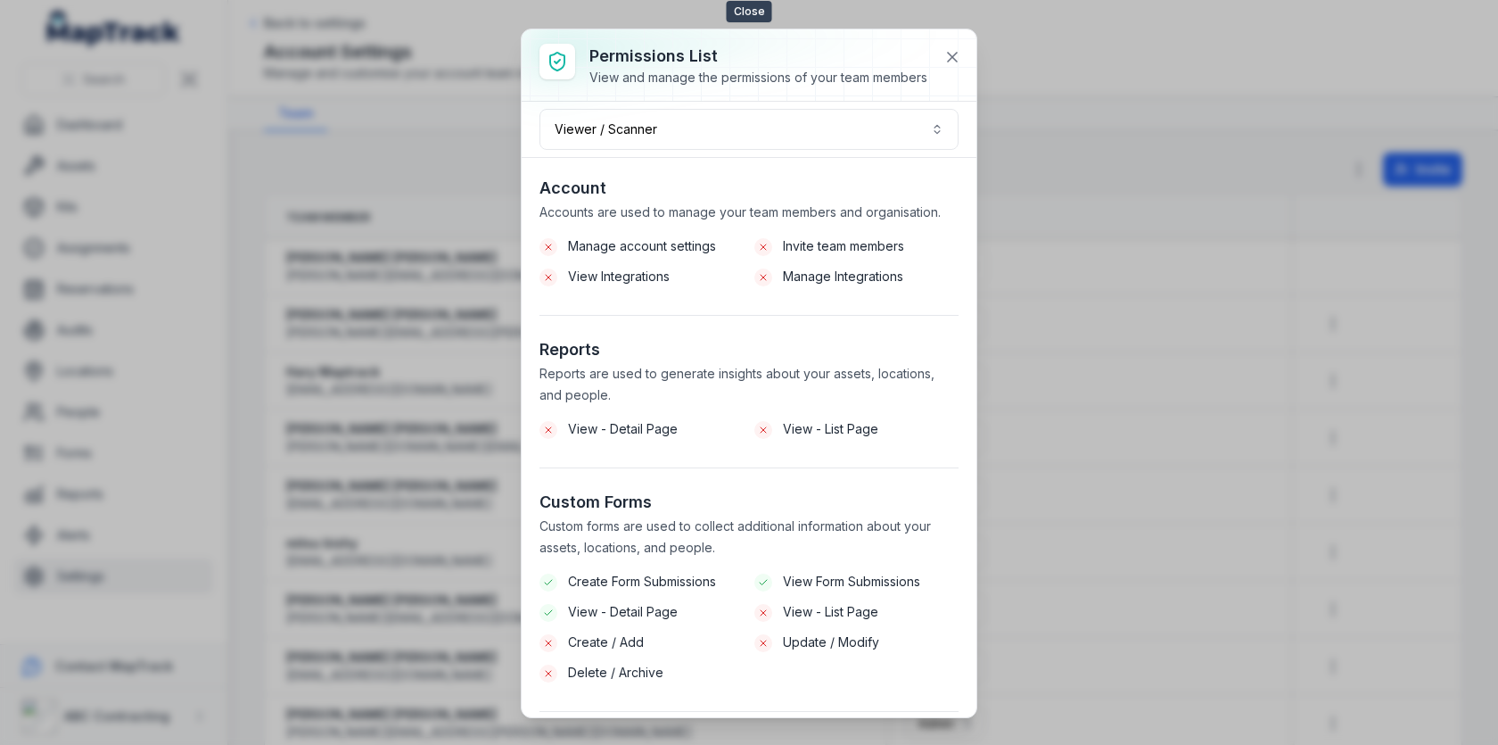
click at [956, 55] on icon at bounding box center [953, 57] width 18 height 18
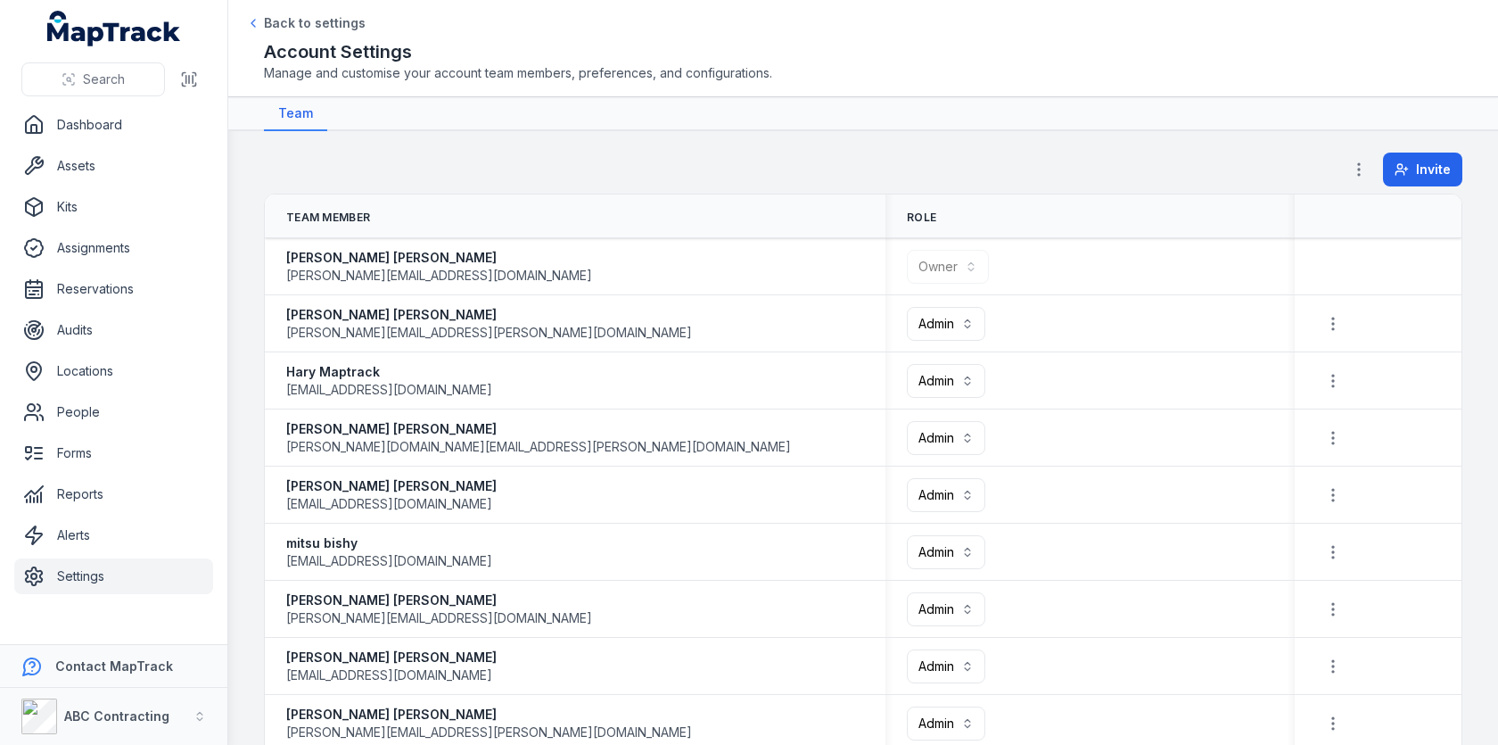
click at [106, 389] on ul "Dashboard Assets Kits Assignments Reservations Audits Locations People Forms Re…" at bounding box center [113, 350] width 199 height 487
click at [111, 377] on link "Locations" at bounding box center [113, 371] width 199 height 36
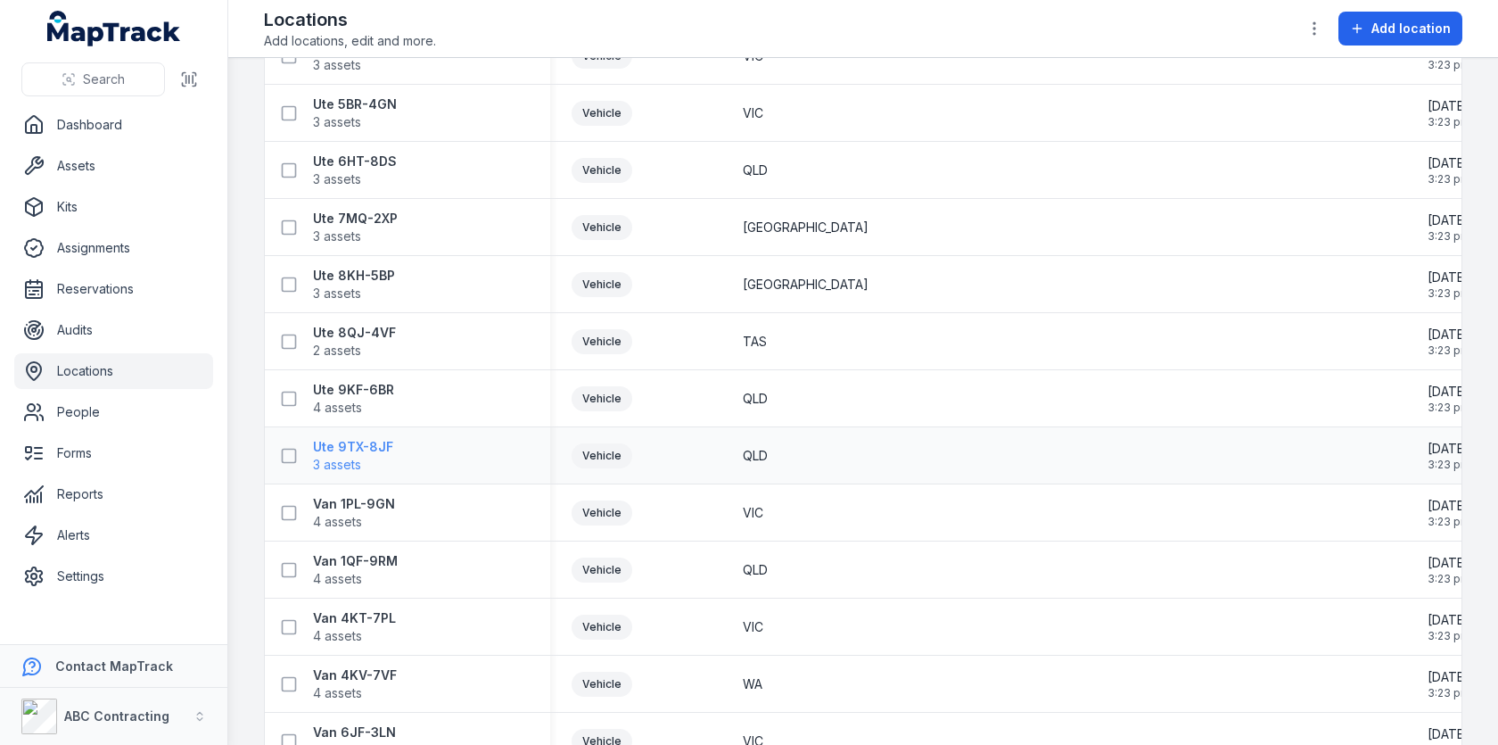
scroll to position [3932, 0]
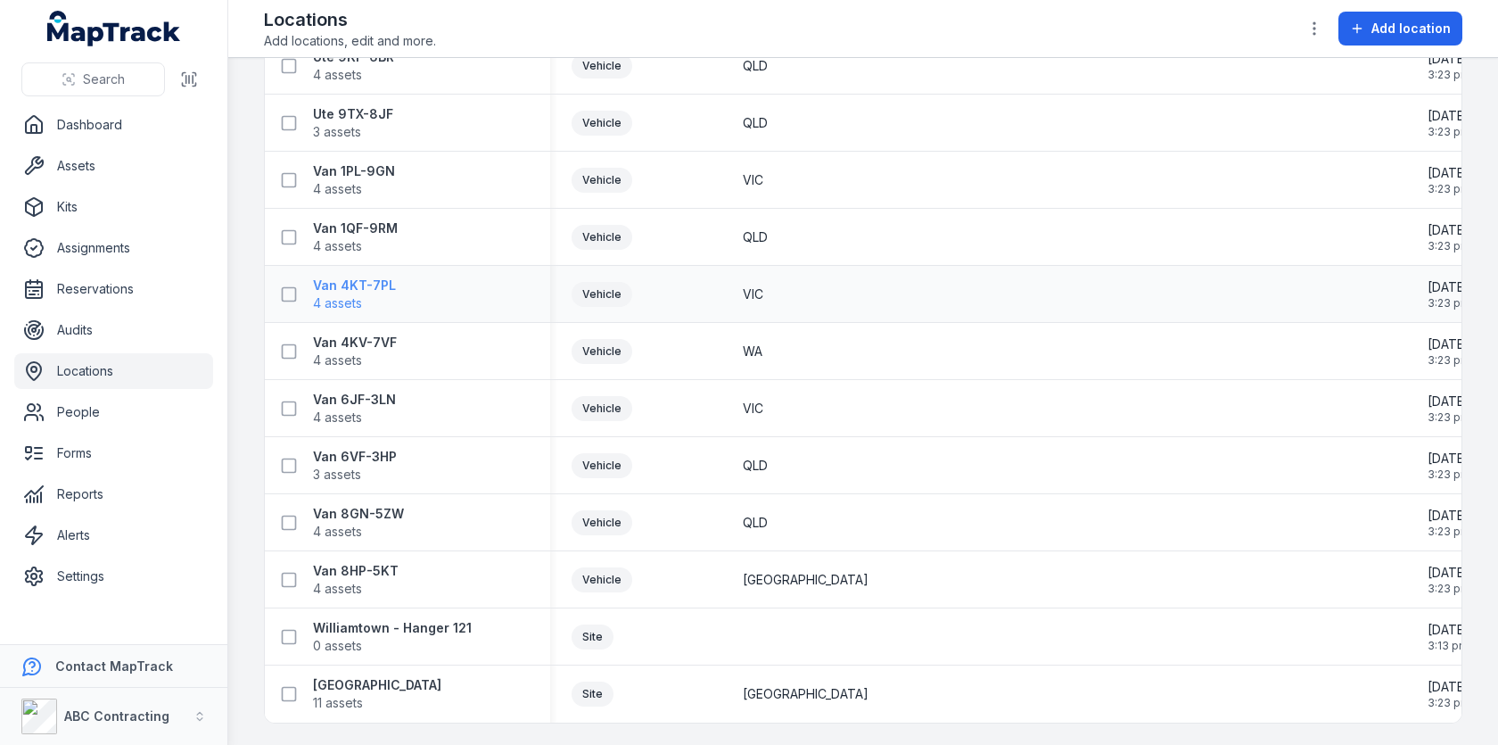
click at [359, 297] on span "4 assets" at bounding box center [337, 303] width 49 height 18
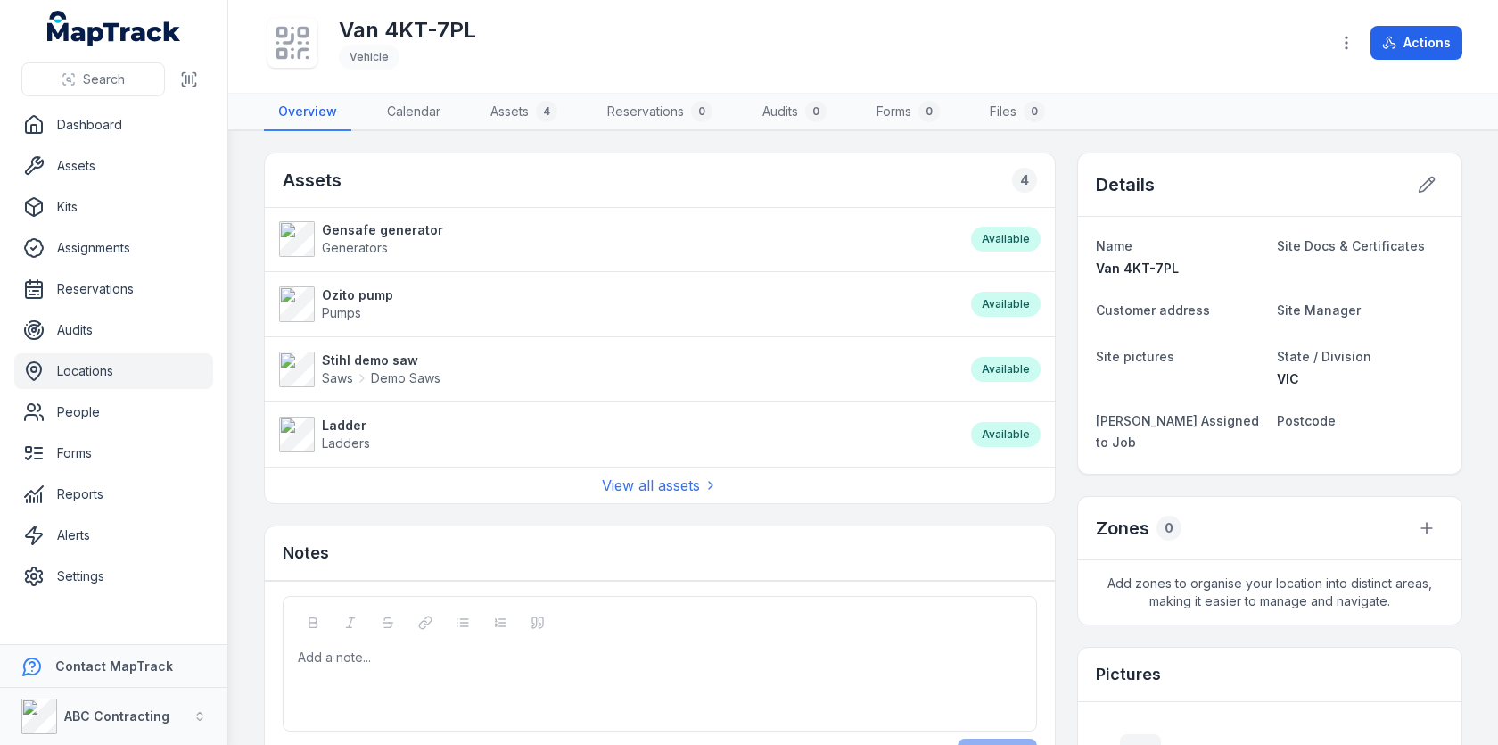
click at [1067, 309] on div "Assets 4 Gensafe generator Generators Available Ozito pump Pumps Available Stih…" at bounding box center [863, 600] width 1199 height 895
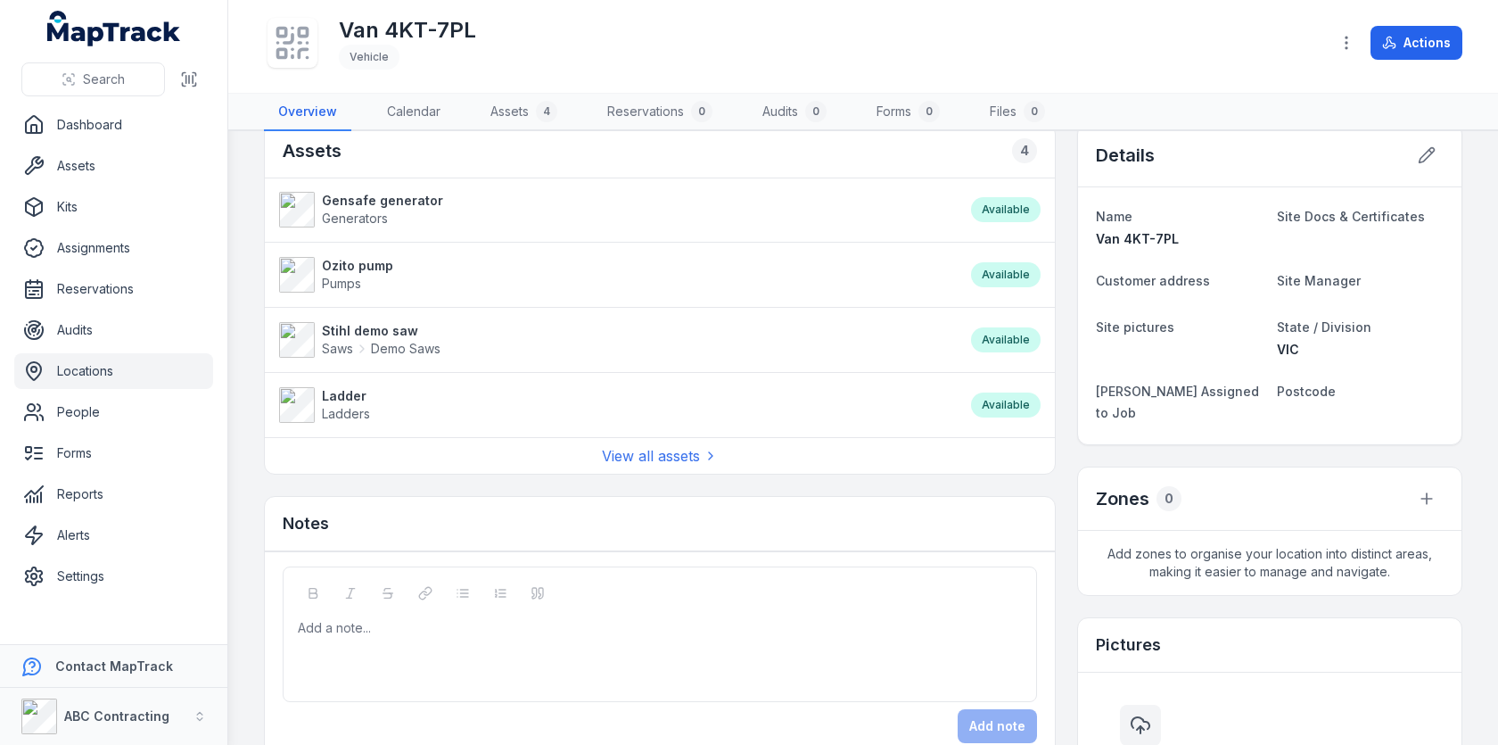
scroll to position [59, 0]
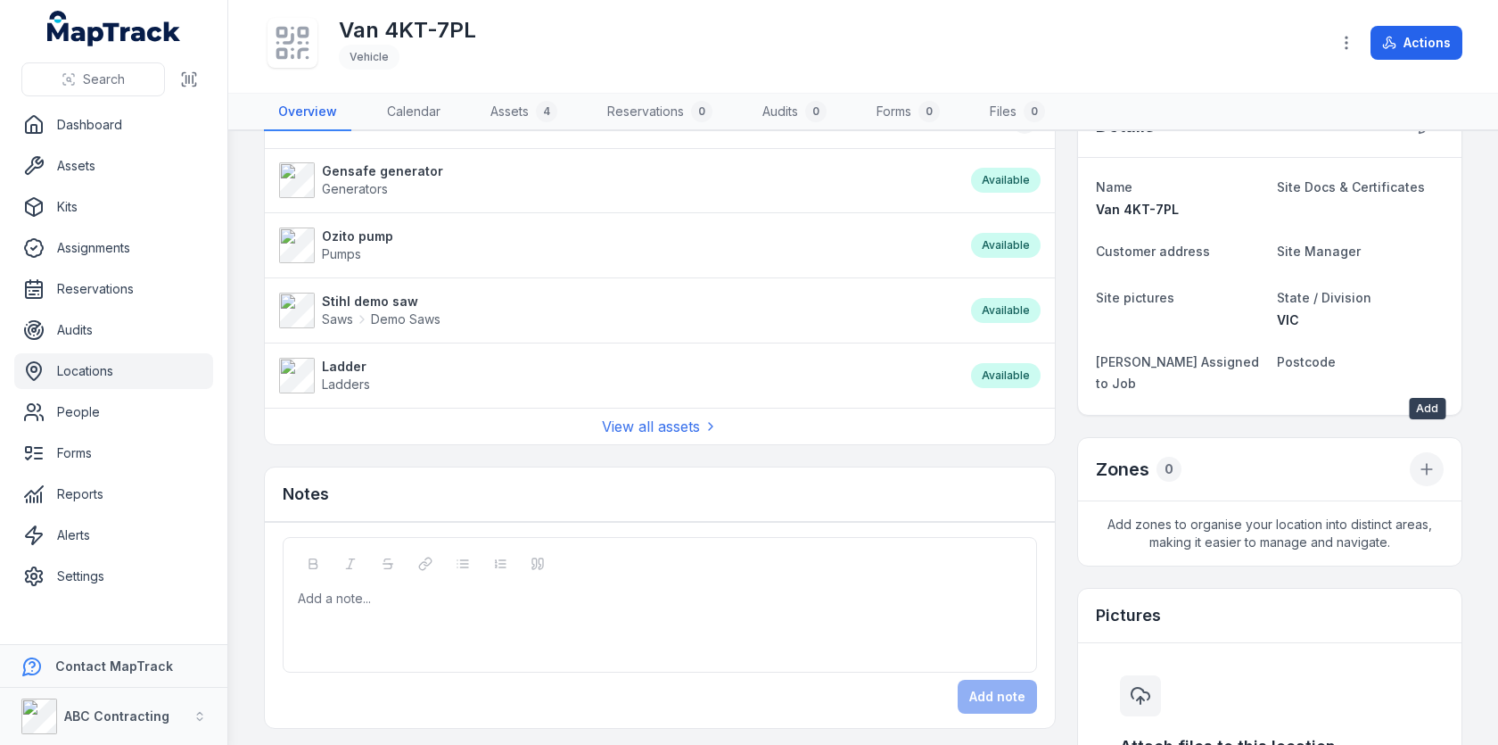
click at [1434, 460] on icon at bounding box center [1427, 469] width 18 height 18
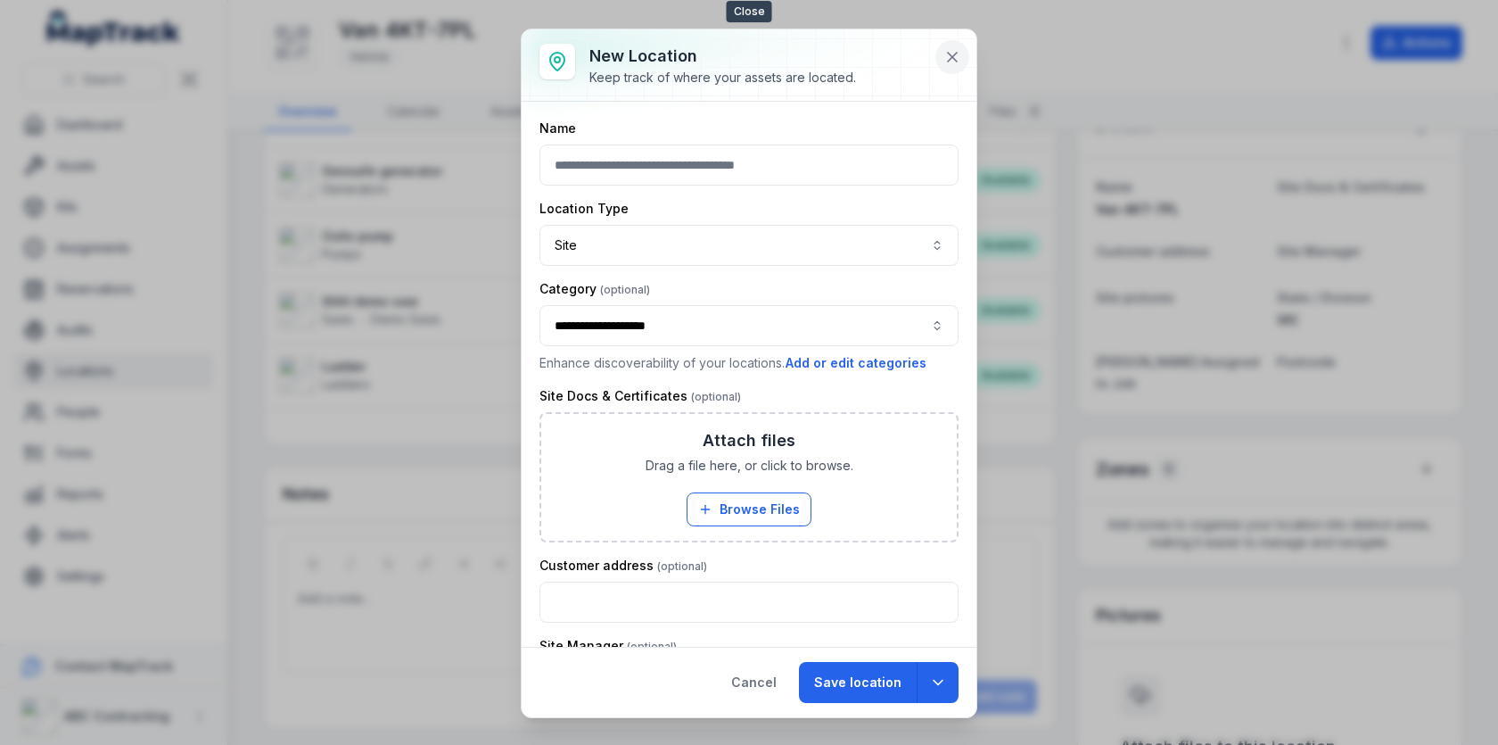
click at [962, 50] on button at bounding box center [953, 57] width 34 height 34
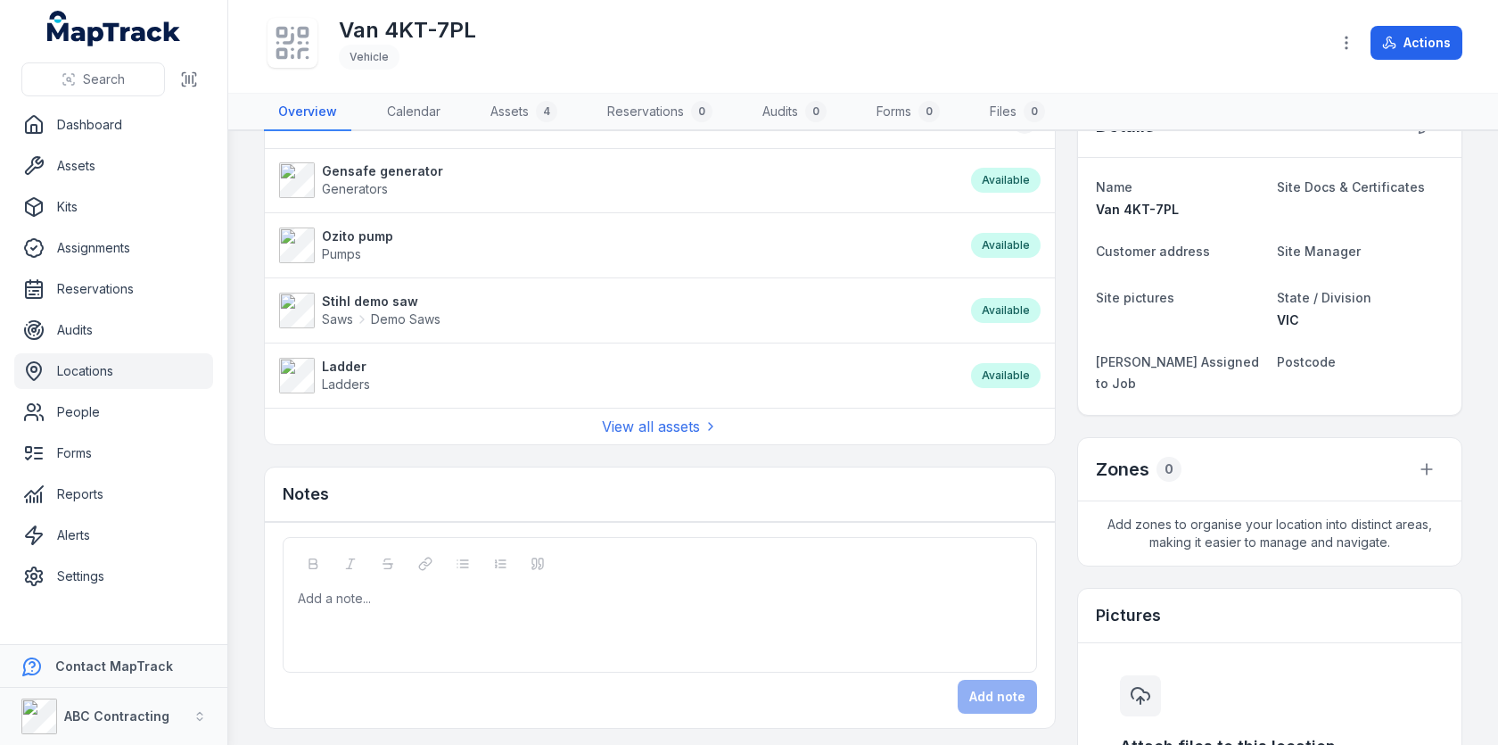
click at [1181, 404] on div "Details Name Van 4KT-7PL Site Docs & Certificates Customer address Site Manager…" at bounding box center [1269, 541] width 385 height 895
